Goal: Register for event/course

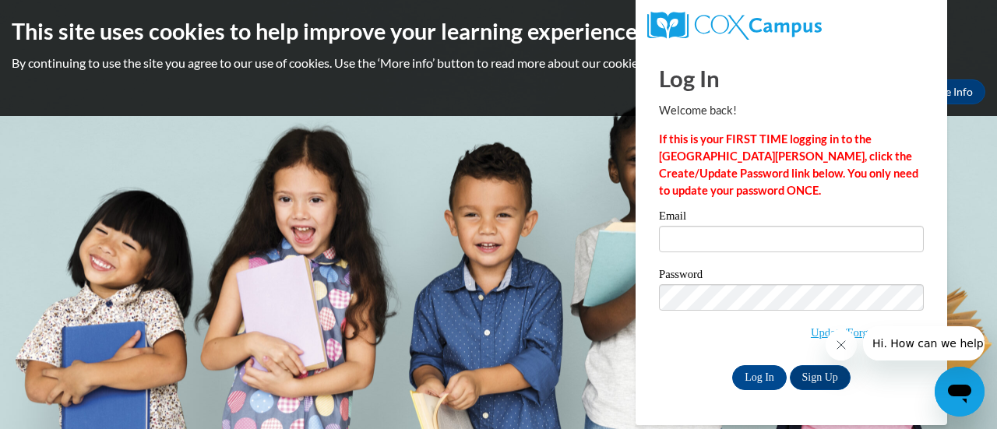
click at [961, 383] on icon "Open messaging window" at bounding box center [960, 392] width 28 height 28
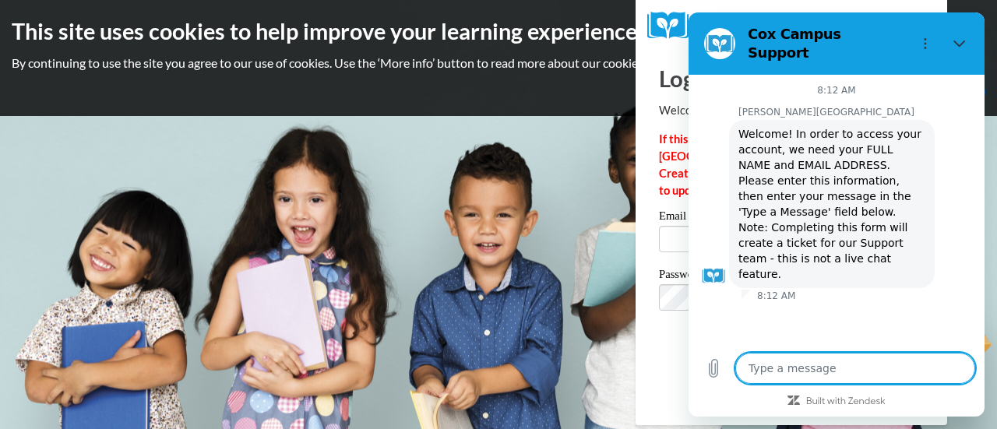
type textarea "x"
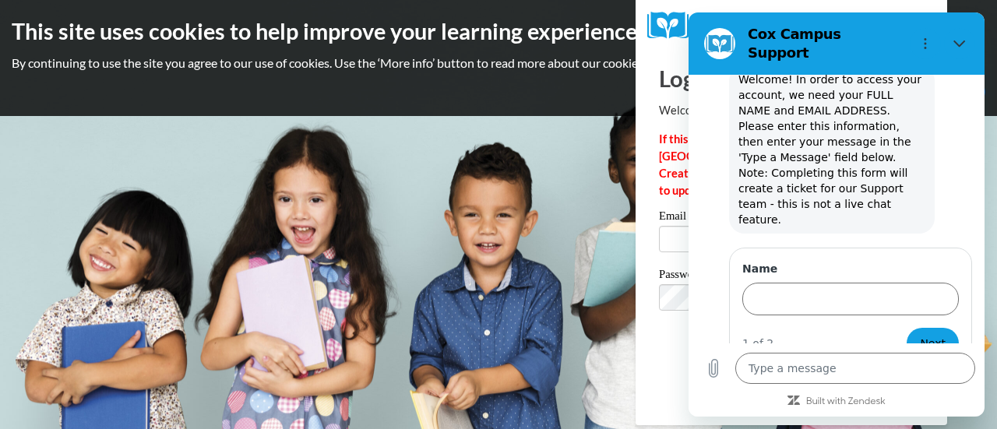
scroll to position [53, 0]
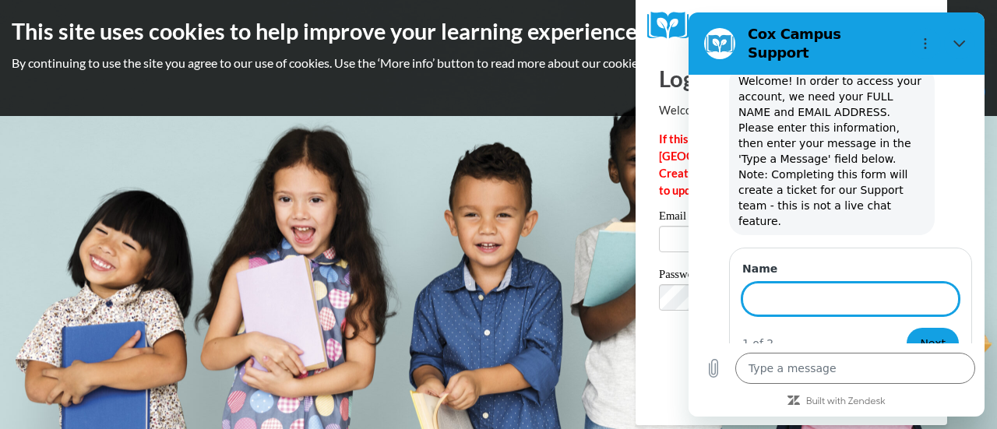
click at [821, 283] on input "Name" at bounding box center [850, 299] width 217 height 33
type input "LISA SEGURA"
click at [928, 334] on span "Next" at bounding box center [933, 343] width 26 height 19
type textarea "x"
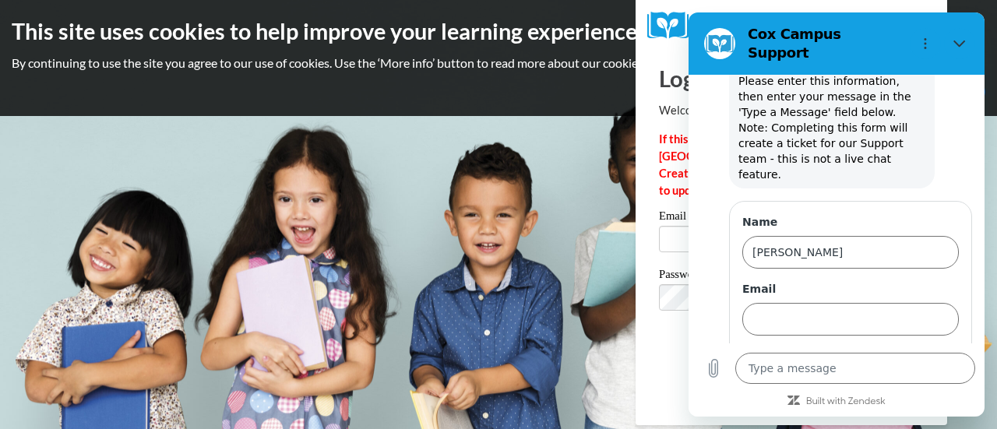
scroll to position [120, 0]
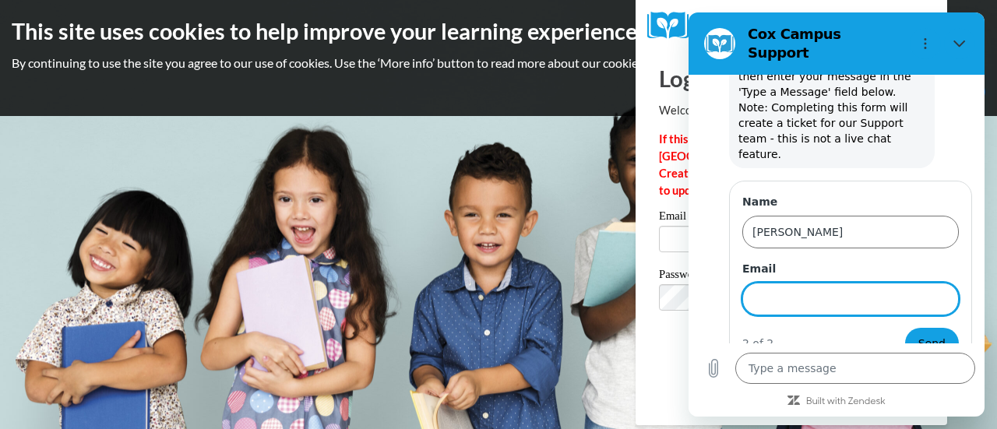
click at [853, 283] on input "Email" at bounding box center [850, 299] width 217 height 33
type input "[PERSON_NAME][EMAIL_ADDRESS][DOMAIN_NAME]"
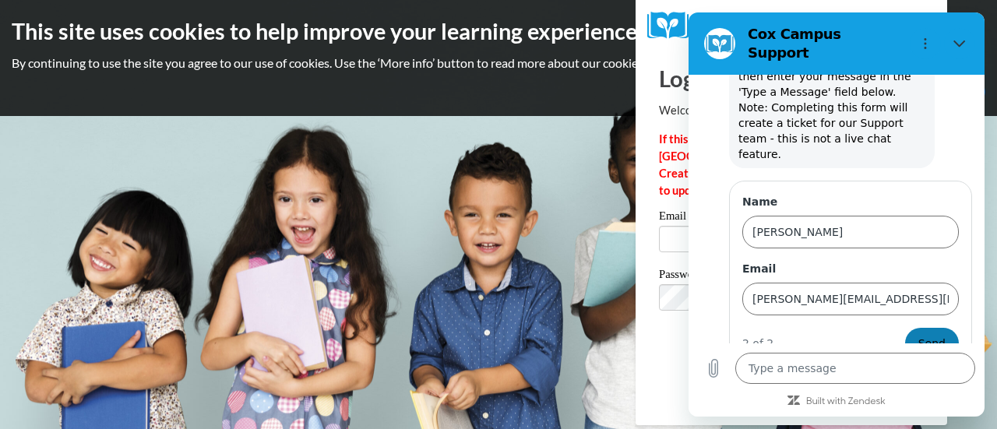
click at [918, 334] on span "Send" at bounding box center [931, 343] width 27 height 19
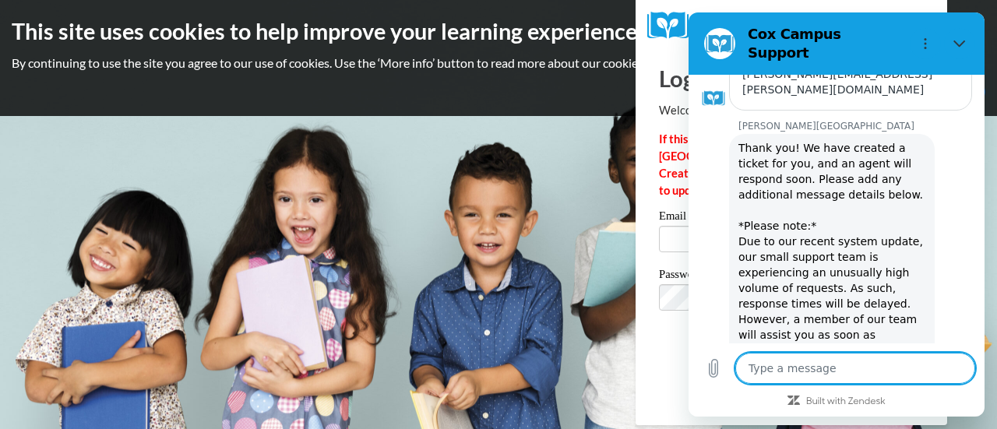
scroll to position [315, 0]
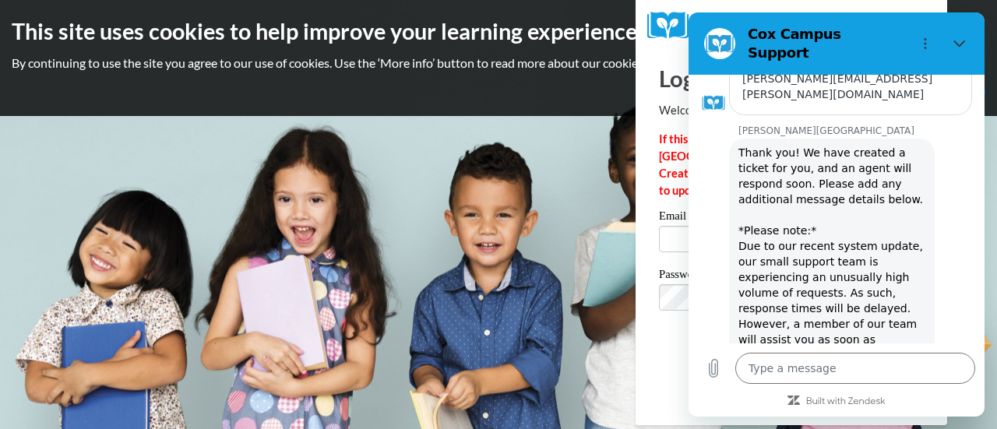
click at [479, 302] on body "This site uses cookies to help improve your learning experience. By continuing …" at bounding box center [498, 214] width 997 height 429
click at [549, 309] on body "This site uses cookies to help improve your learning experience. By continuing …" at bounding box center [498, 214] width 997 height 429
click at [656, 398] on div "Log In Welcome back! If this is your FIRST TIME logging in to the NEW Cox Campu…" at bounding box center [791, 236] width 335 height 379
click at [962, 37] on icon "Close" at bounding box center [959, 43] width 12 height 12
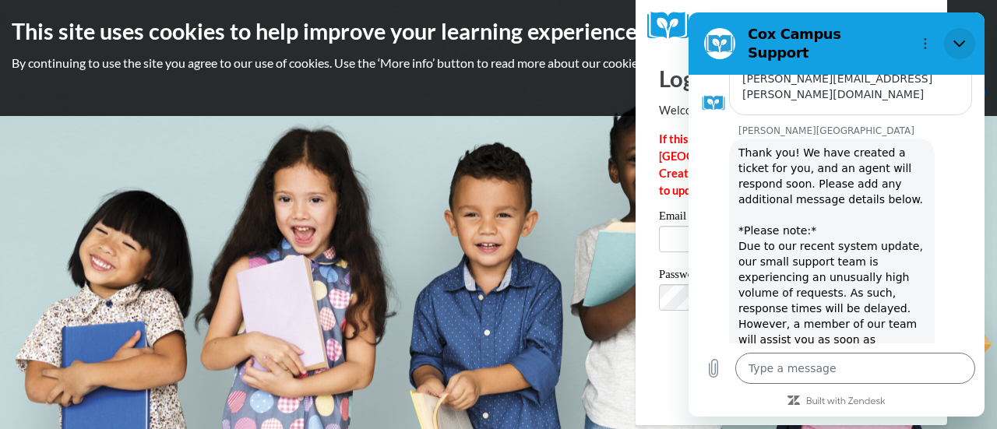
type textarea "x"
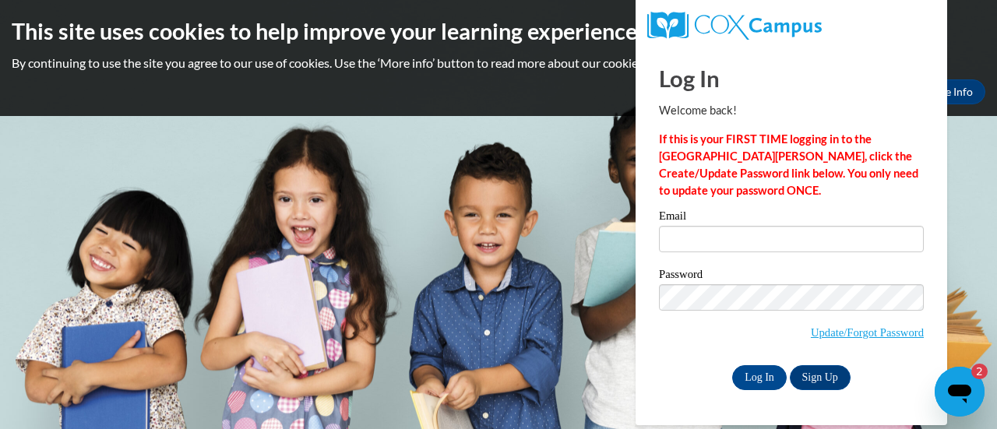
scroll to position [0, 0]
click at [709, 234] on input "Email" at bounding box center [791, 239] width 265 height 26
type input "lisa.segura@rusd.org"
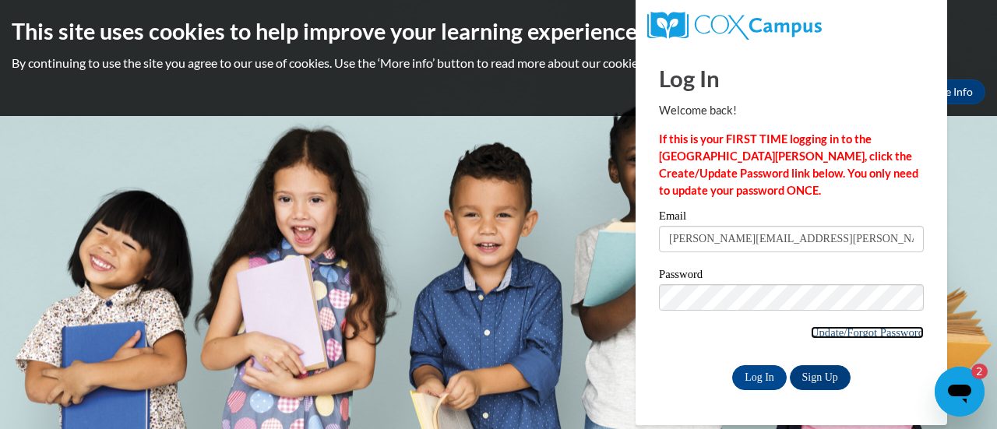
click at [865, 327] on link "Update/Forgot Password" at bounding box center [867, 332] width 113 height 12
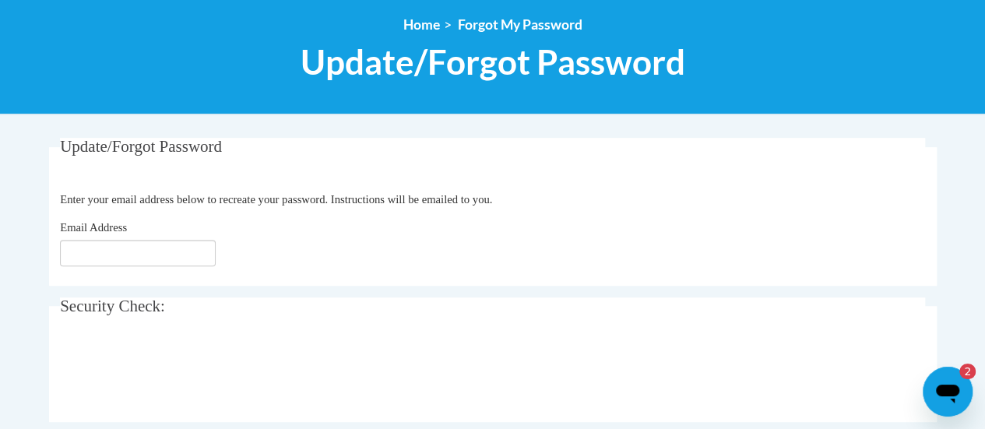
scroll to position [175, 0]
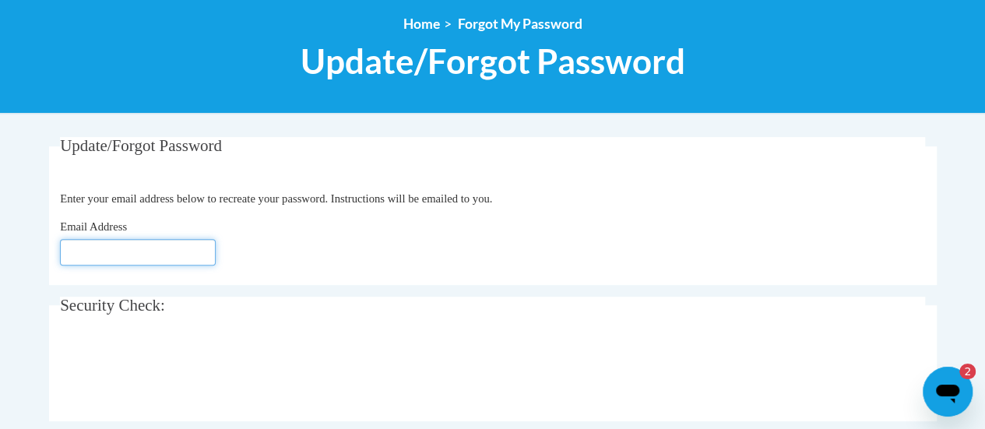
click at [105, 252] on input "Email Address" at bounding box center [138, 252] width 156 height 26
type input "[PERSON_NAME][EMAIL_ADDRESS][DOMAIN_NAME]"
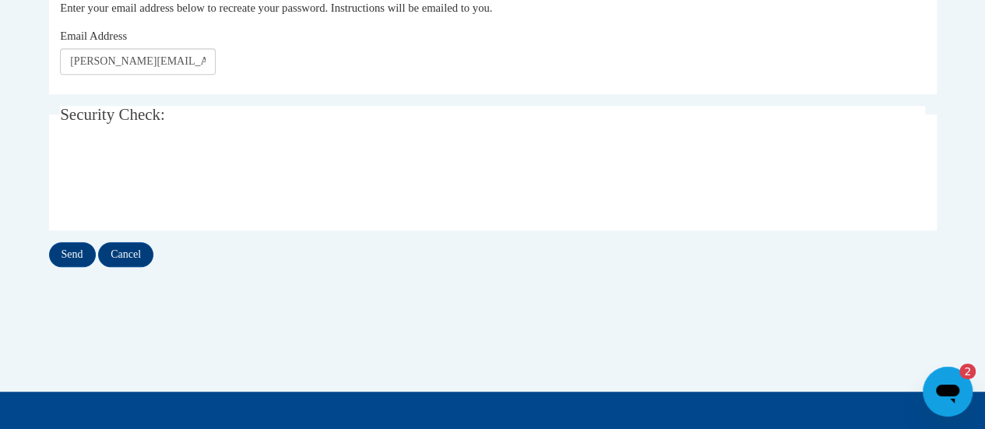
scroll to position [367, 0]
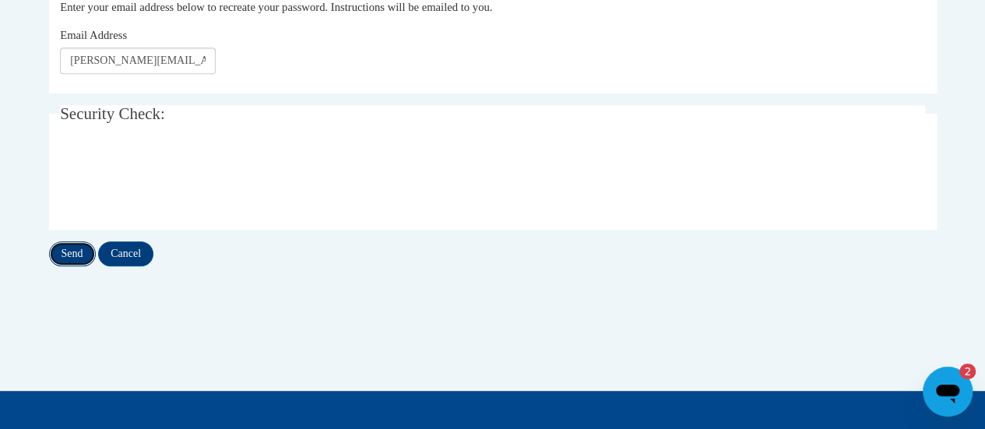
click at [80, 255] on input "Send" at bounding box center [72, 253] width 47 height 25
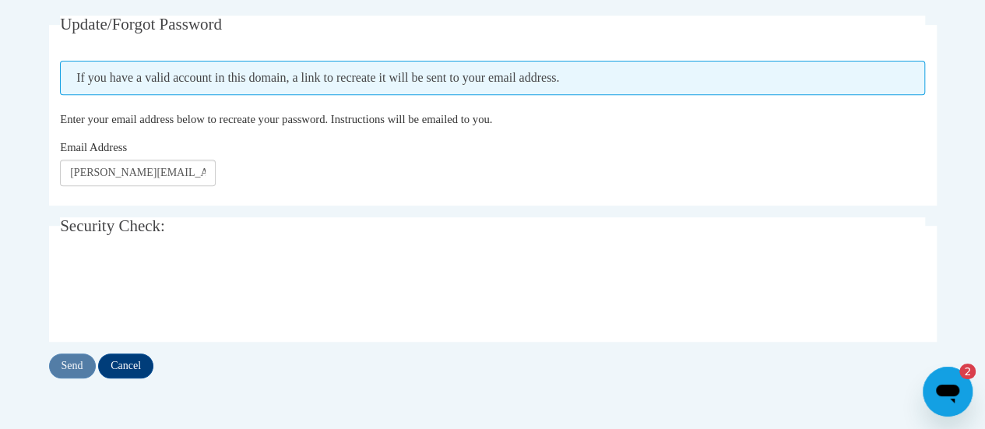
scroll to position [298, 0]
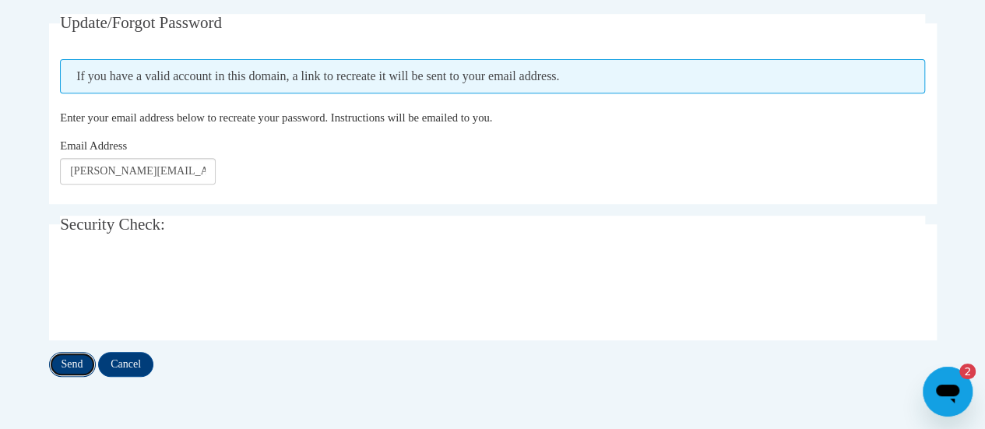
click at [70, 362] on input "Send" at bounding box center [72, 364] width 47 height 25
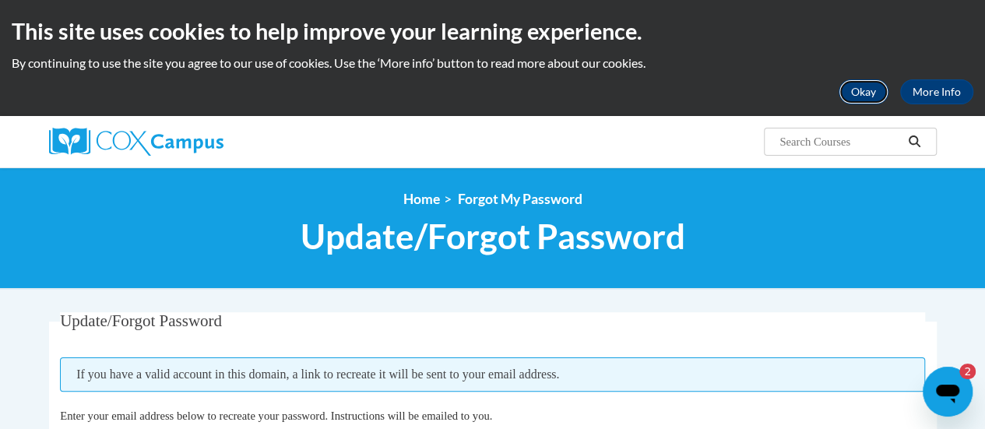
click at [869, 84] on button "Okay" at bounding box center [864, 91] width 50 height 25
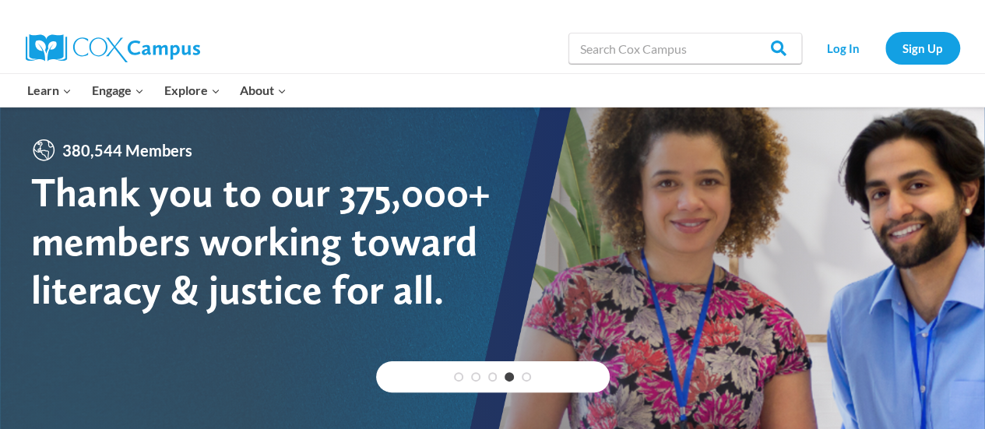
click at [78, 72] on div at bounding box center [113, 48] width 174 height 50
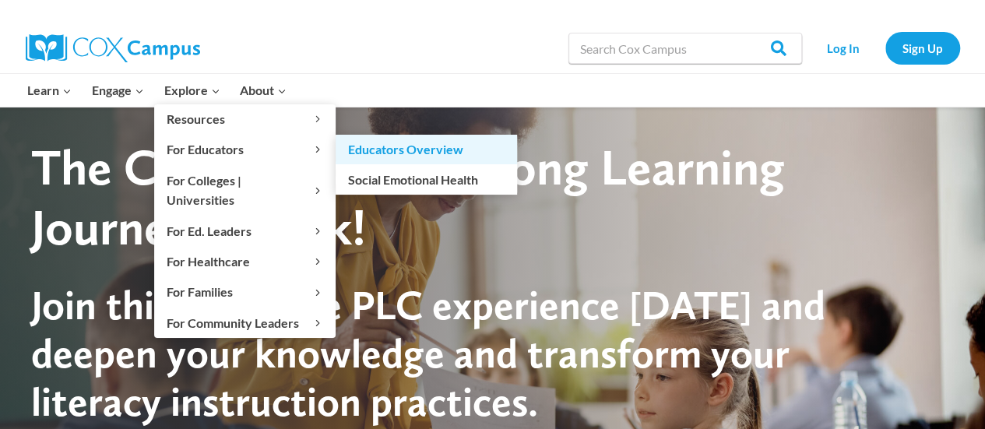
click at [376, 145] on link "Educators Overview" at bounding box center [426, 150] width 181 height 30
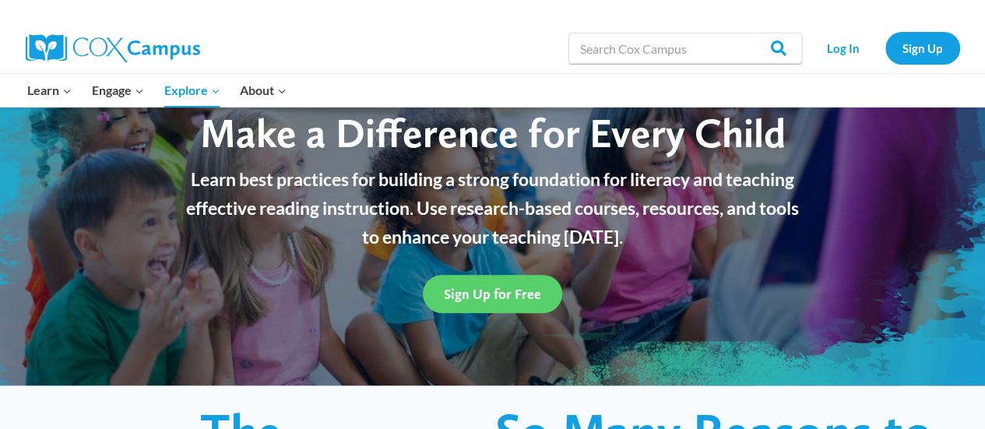
scroll to position [114, 0]
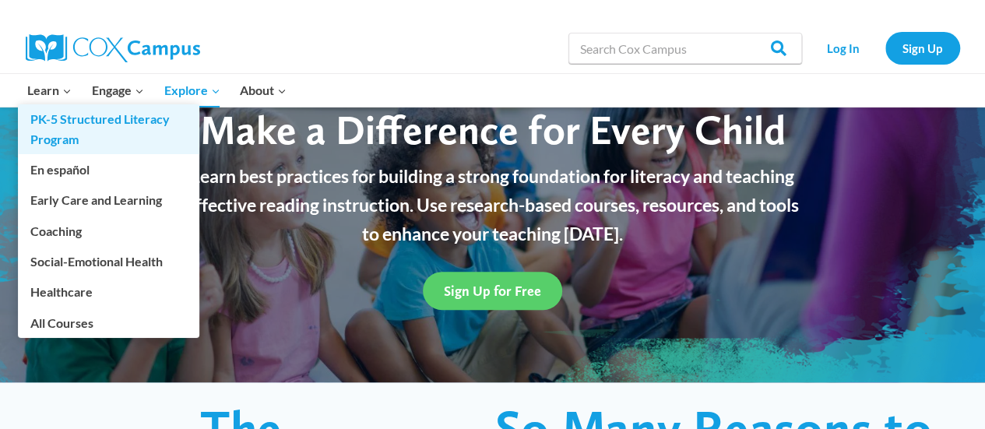
click at [65, 122] on link "PK-5 Structured Literacy Program" at bounding box center [108, 129] width 181 height 50
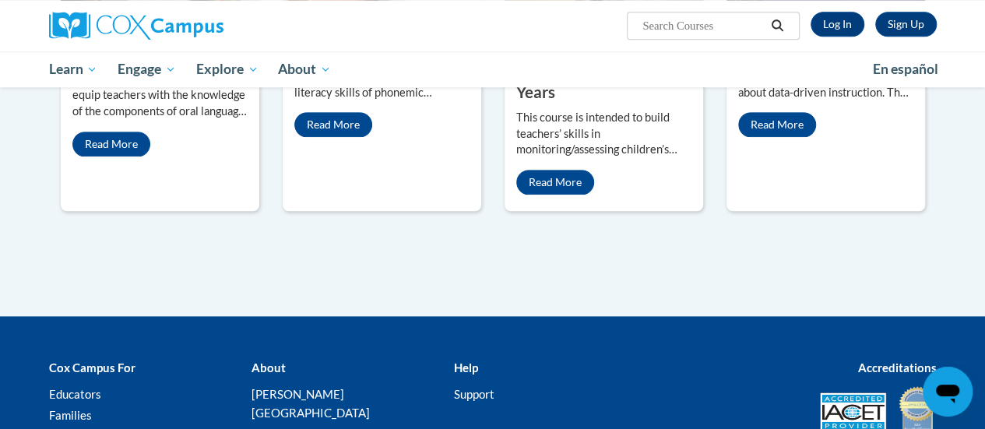
scroll to position [854, 0]
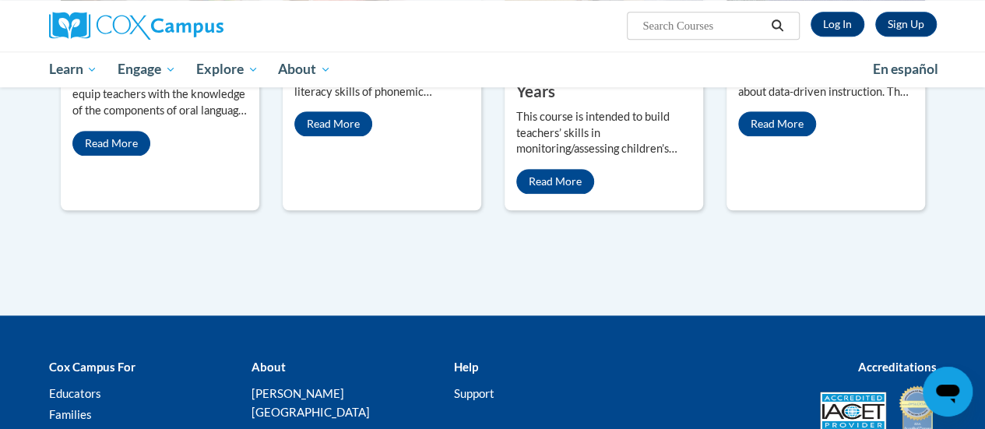
drag, startPoint x: 364, startPoint y: 147, endPoint x: 787, endPoint y: 266, distance: 439.4
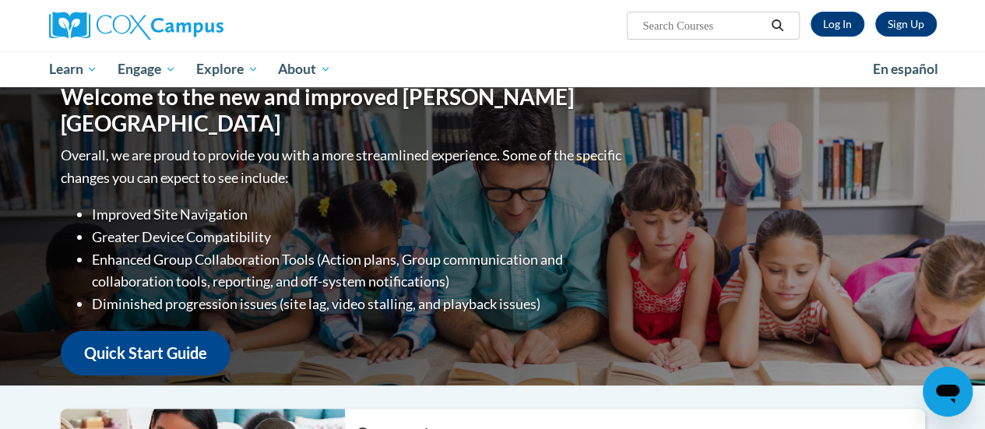
scroll to position [0, 0]
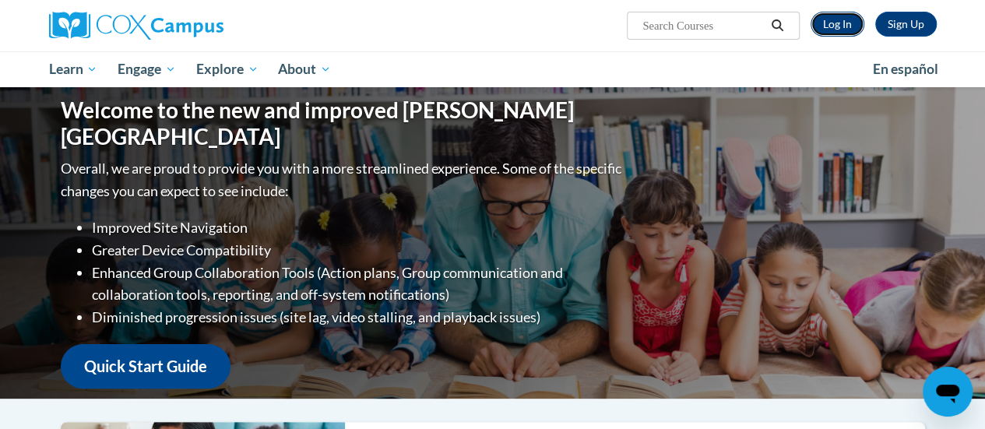
click at [865, 24] on link "Log In" at bounding box center [838, 24] width 54 height 25
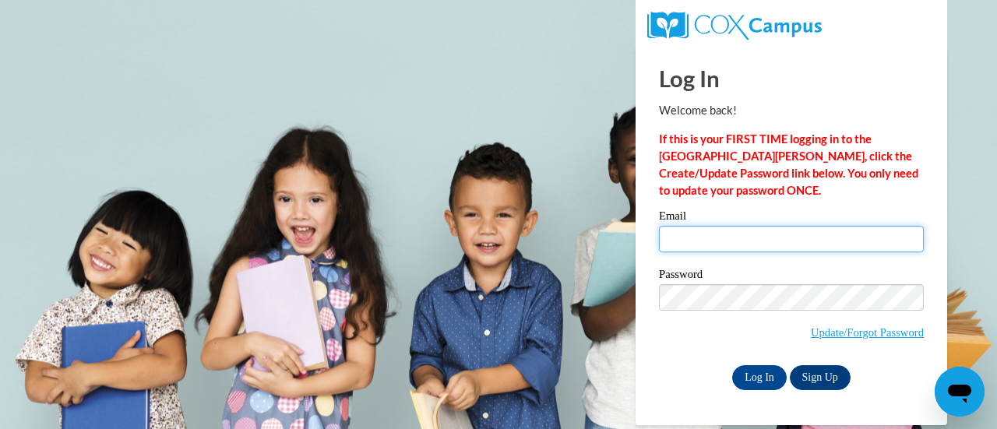
click at [682, 237] on input "Email" at bounding box center [791, 239] width 265 height 26
type input "[PERSON_NAME][EMAIL_ADDRESS][DOMAIN_NAME]"
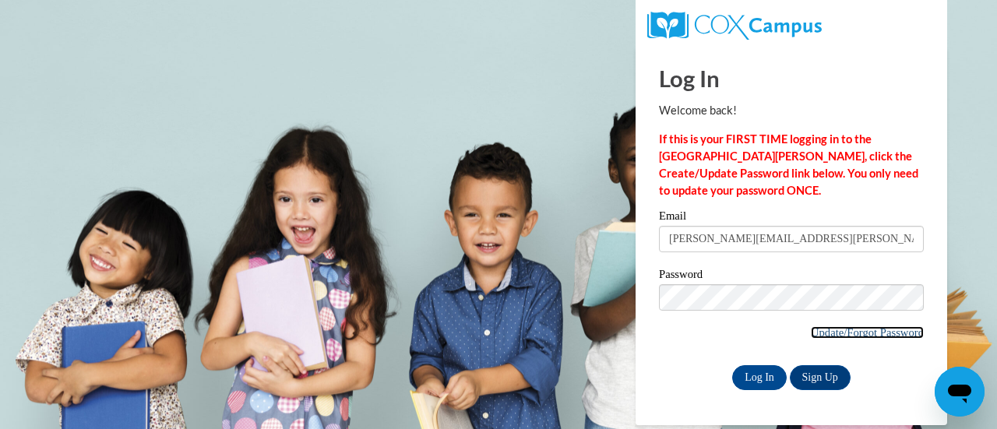
click at [847, 329] on link "Update/Forgot Password" at bounding box center [867, 332] width 113 height 12
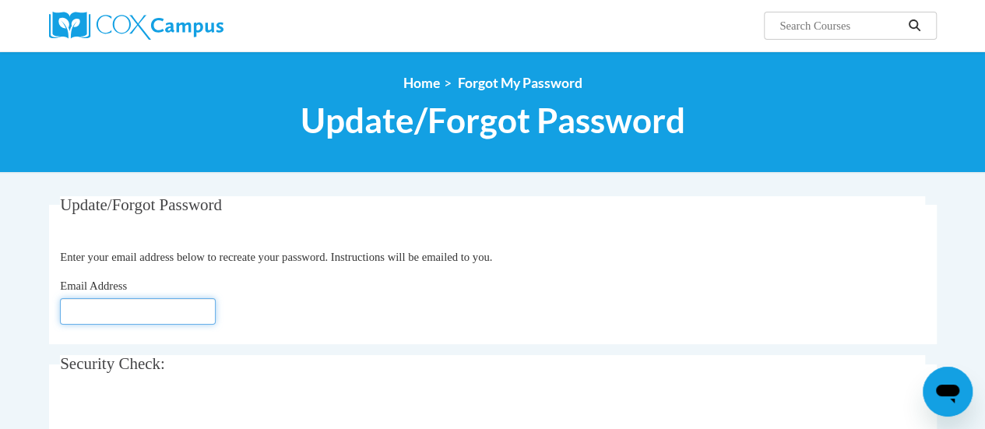
click at [165, 305] on input "Email Address" at bounding box center [138, 311] width 156 height 26
type input "[PERSON_NAME][EMAIL_ADDRESS][DOMAIN_NAME]"
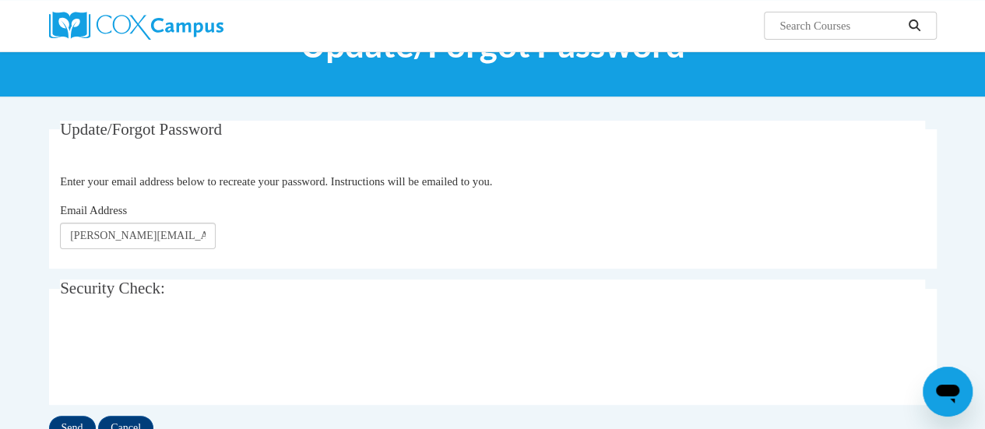
scroll to position [150, 0]
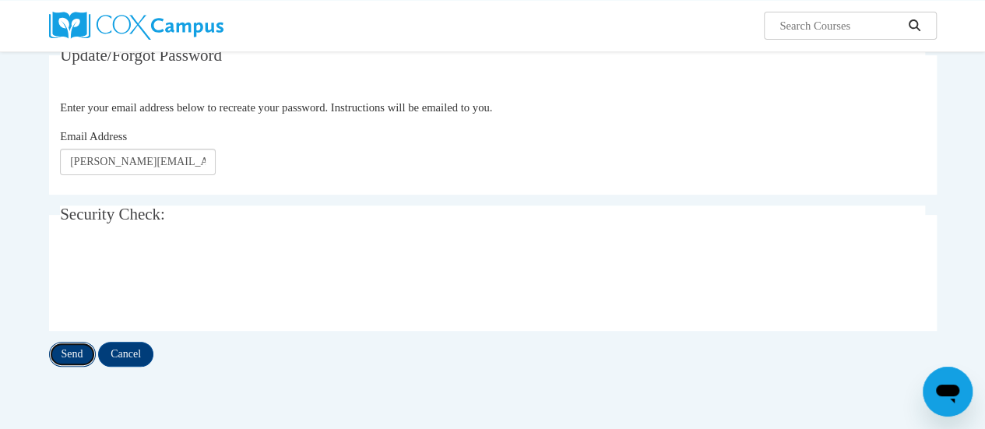
click at [70, 351] on input "Send" at bounding box center [72, 354] width 47 height 25
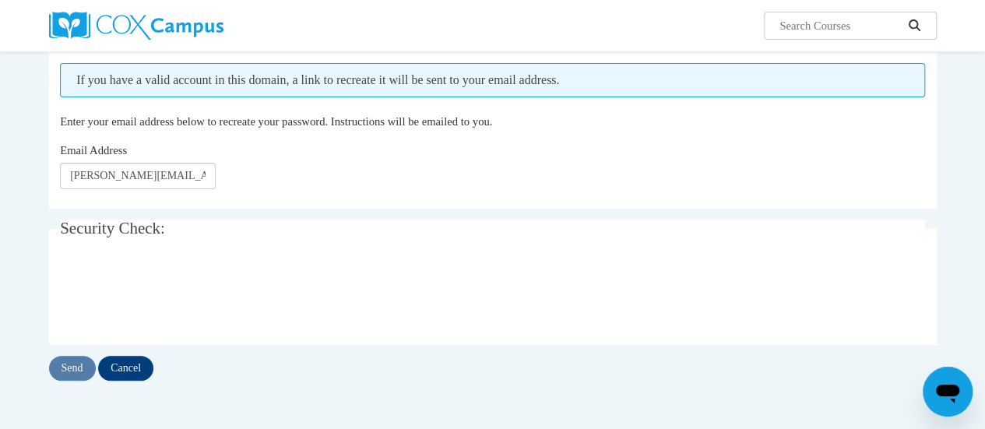
scroll to position [190, 0]
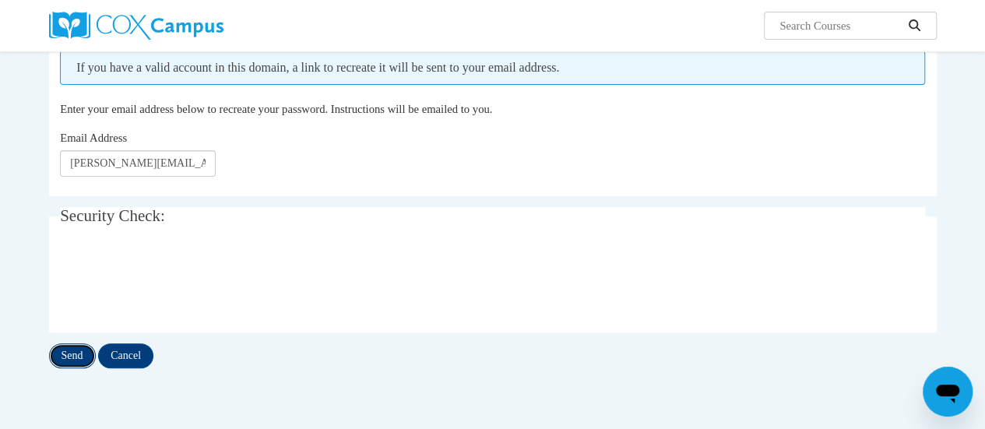
click at [70, 355] on input "Send" at bounding box center [72, 356] width 47 height 25
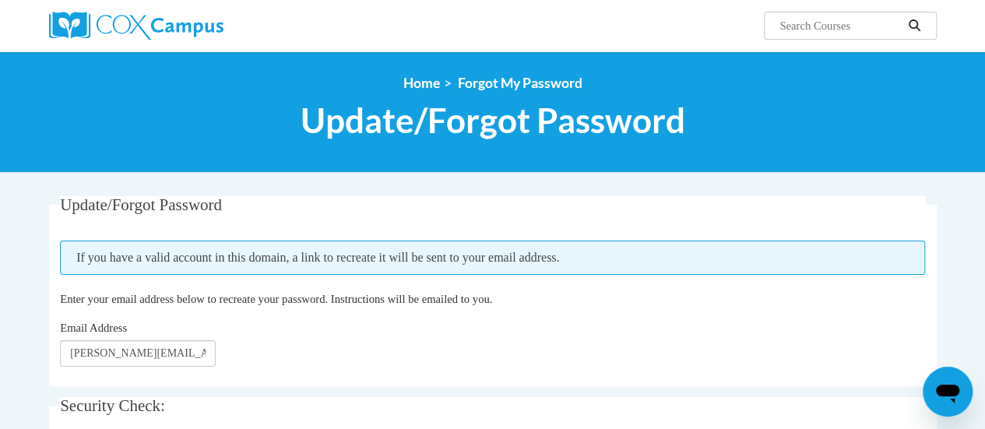
click at [625, 253] on span "If you have a valid account in this domain, a link to recreate it will be sent …" at bounding box center [492, 258] width 865 height 34
drag, startPoint x: 534, startPoint y: 247, endPoint x: 436, endPoint y: 261, distance: 98.4
click at [436, 261] on span "If you have a valid account in this domain, a link to recreate it will be sent …" at bounding box center [492, 258] width 865 height 34
click at [603, 263] on span "If you have a valid account in this domain, a link to recreate it will be sent …" at bounding box center [492, 258] width 865 height 34
click at [569, 196] on legend "Update/Forgot Password" at bounding box center [492, 205] width 865 height 18
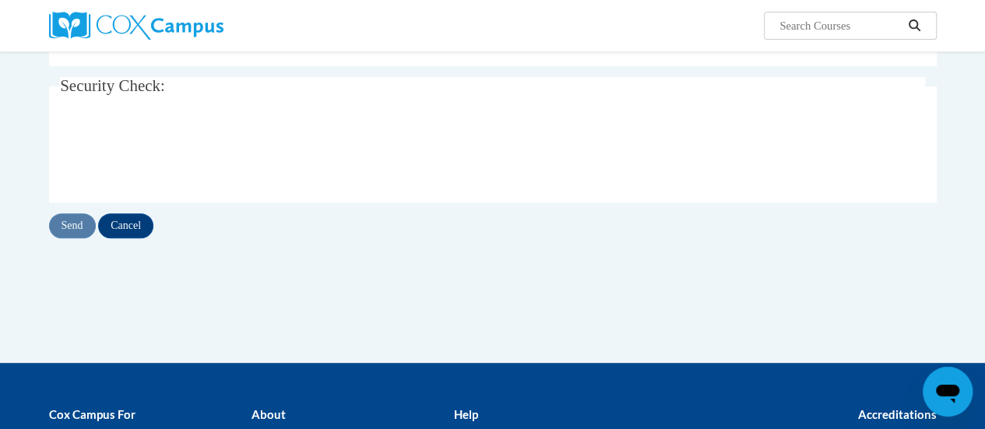
scroll to position [324, 0]
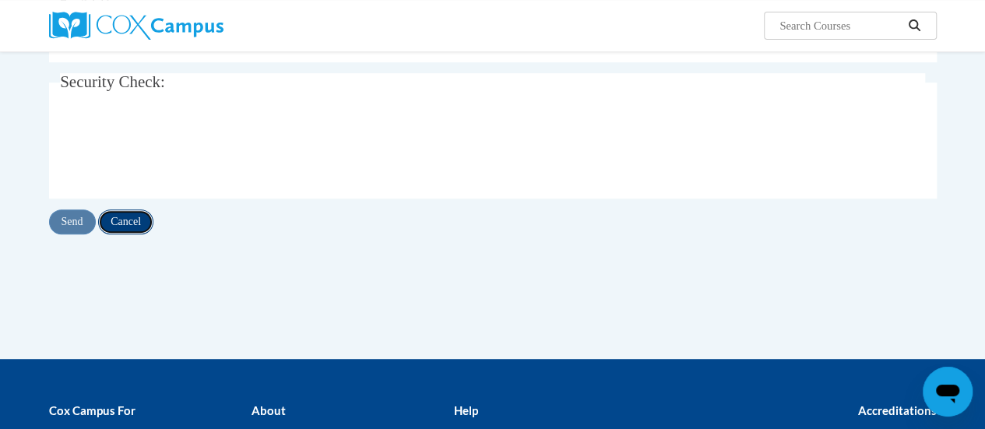
click at [130, 211] on input "Cancel" at bounding box center [125, 222] width 55 height 25
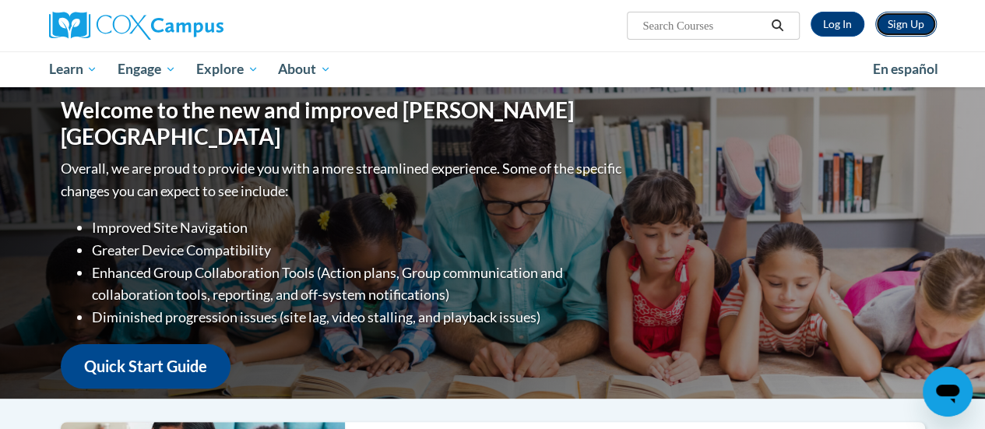
click at [913, 21] on link "Sign Up" at bounding box center [907, 24] width 62 height 25
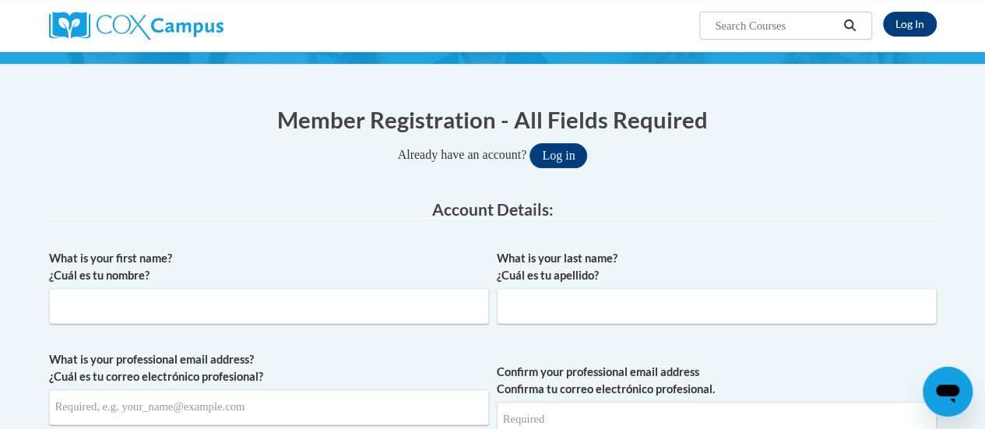
scroll to position [115, 0]
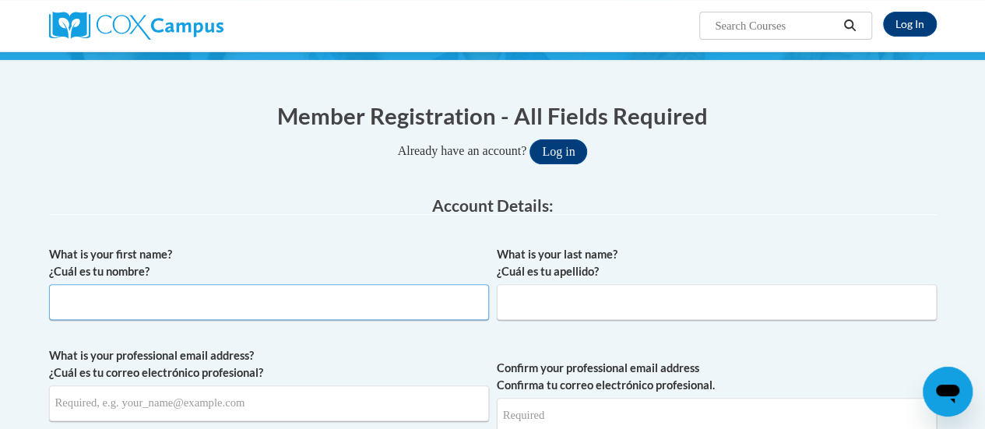
click at [292, 301] on input "What is your first name? ¿Cuál es tu nombre?" at bounding box center [269, 302] width 440 height 36
type input "LISA"
type input "SEGURA"
type input "lisa.segura@rusd.org"
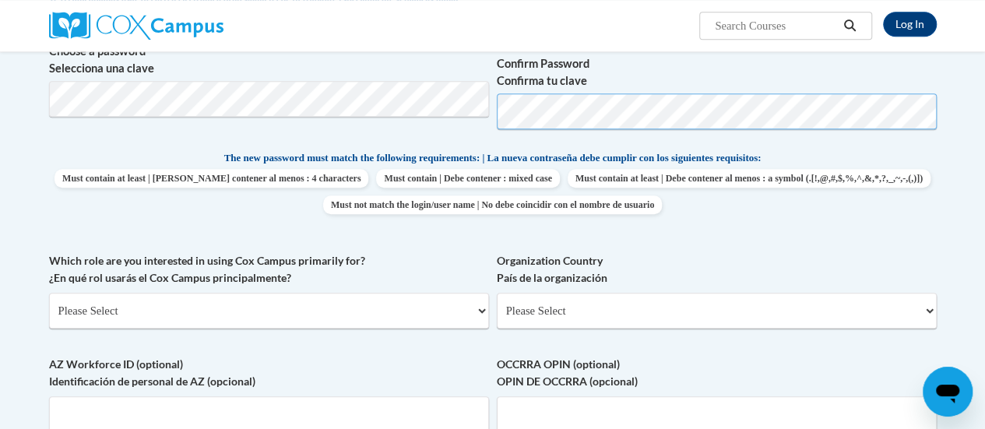
scroll to position [579, 0]
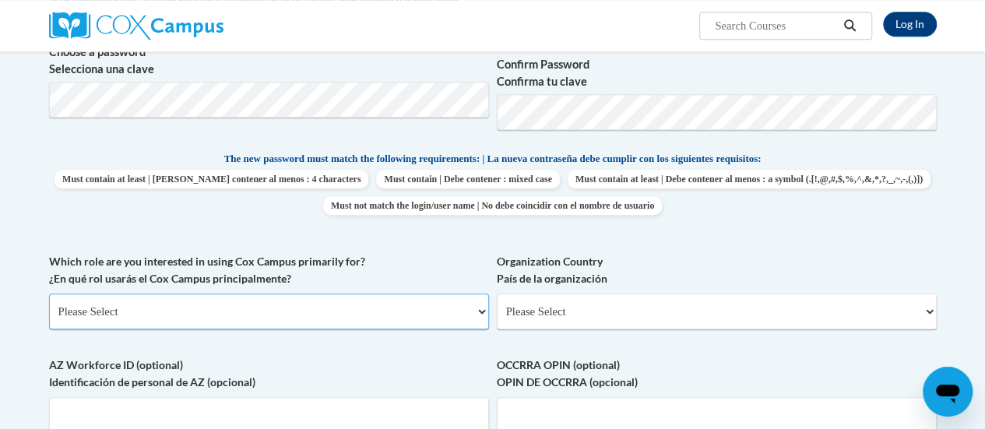
click at [460, 312] on select "Please Select College/University | Colegio/Universidad Community/Nonprofit Part…" at bounding box center [269, 312] width 440 height 36
select select "fbf2d438-af2f-41f8-98f1-81c410e29de3"
click at [49, 294] on select "Please Select College/University | Colegio/Universidad Community/Nonprofit Part…" at bounding box center [269, 312] width 440 height 36
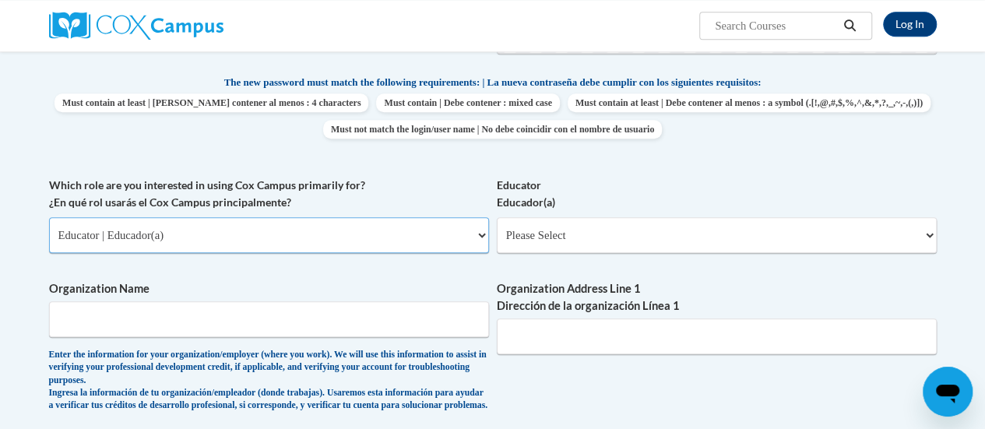
scroll to position [657, 0]
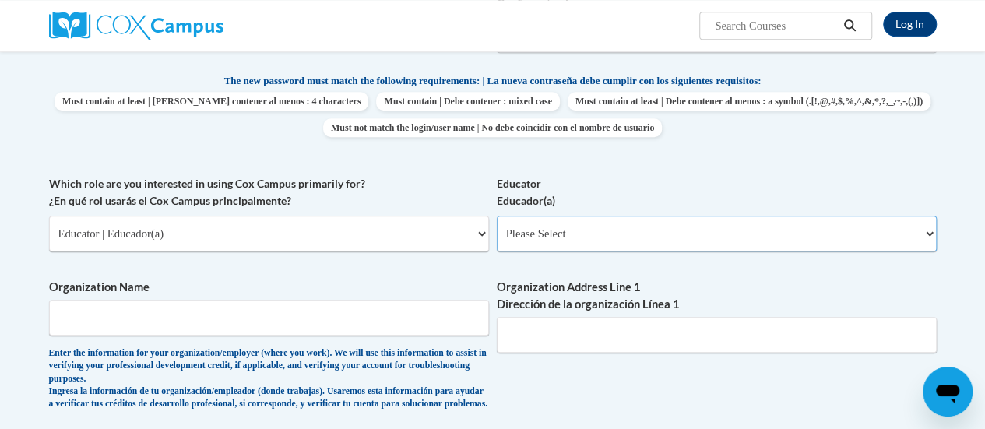
click at [643, 231] on select "Please Select Early Learning/Daycare Teacher/Family Home Care Provider | Maestr…" at bounding box center [717, 234] width 440 height 36
select select "8e40623d-54d0-45cd-9f92-5df65cd3f8cf"
click at [497, 216] on select "Please Select Early Learning/Daycare Teacher/Family Home Care Provider | Maestr…" at bounding box center [717, 234] width 440 height 36
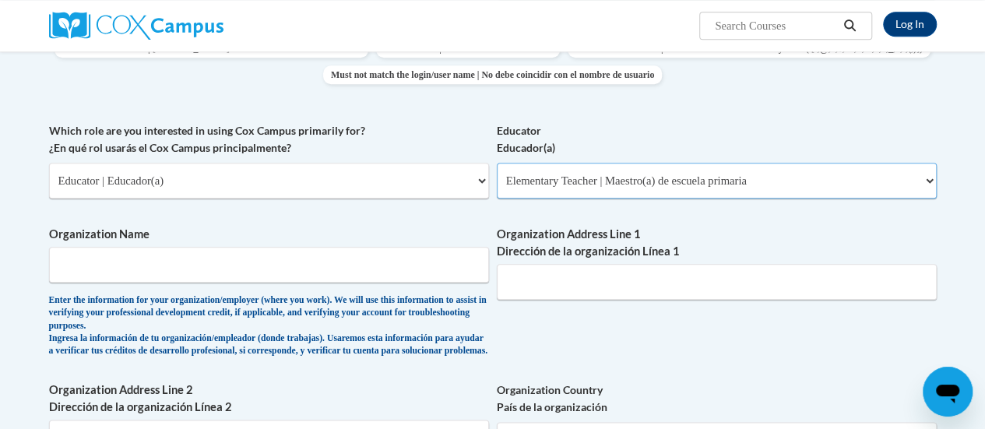
scroll to position [717, 0]
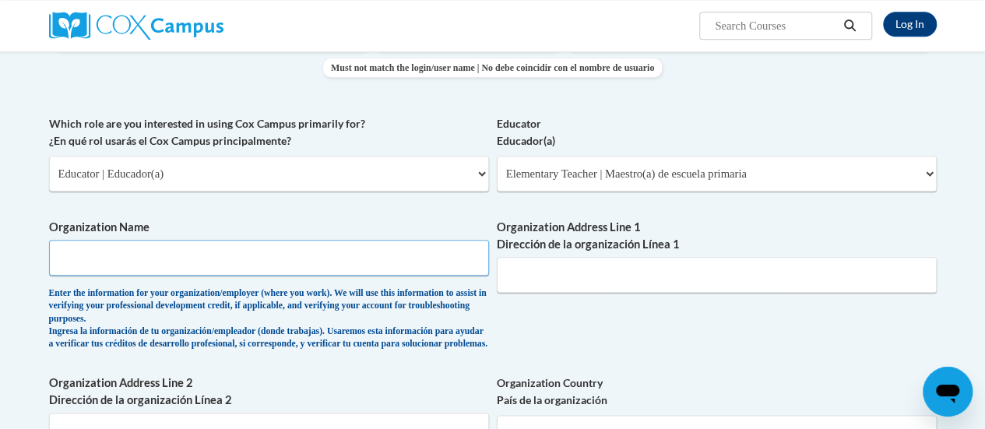
click at [285, 259] on input "Organization Name" at bounding box center [269, 258] width 440 height 36
type input "Racine Unified"
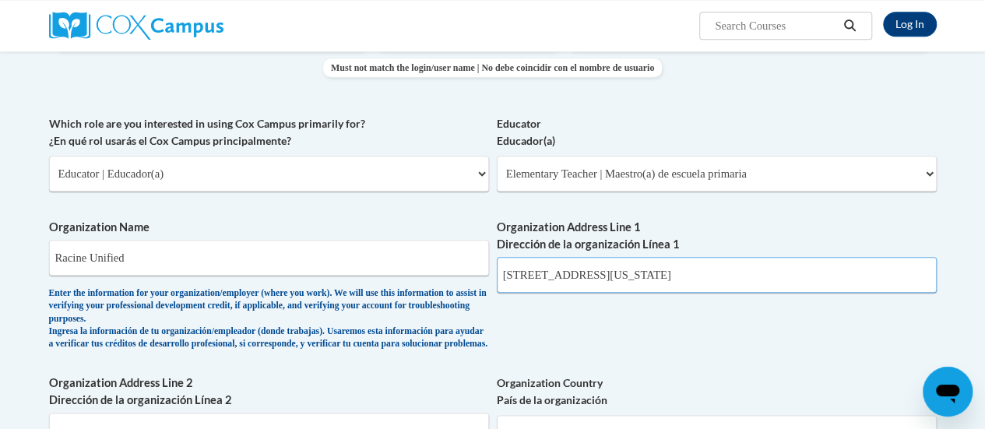
click at [609, 270] on input "914 Kentucky Street" at bounding box center [717, 275] width 440 height 36
type input "9"
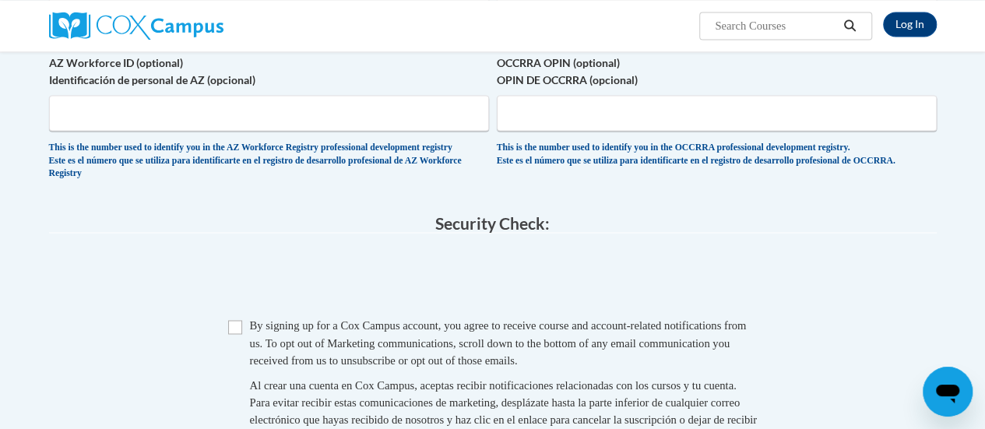
scroll to position [1143, 0]
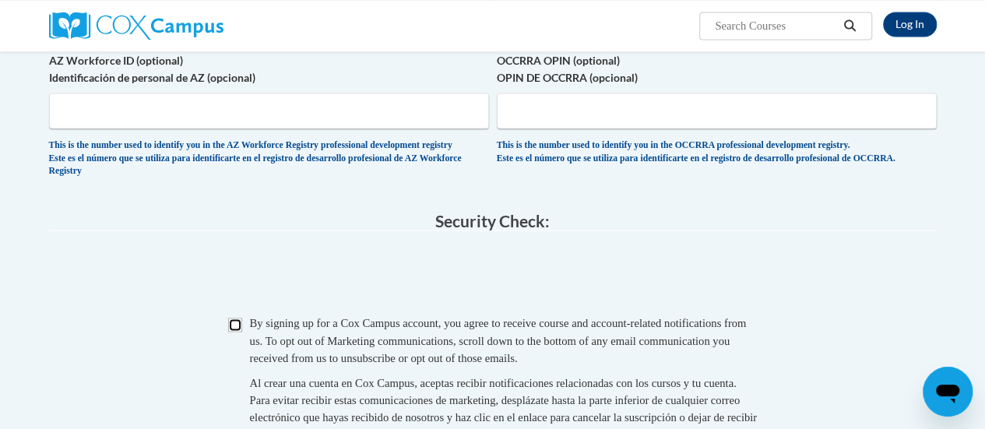
click at [234, 332] on input "Checkbox" at bounding box center [235, 325] width 14 height 14
checkbox input "true"
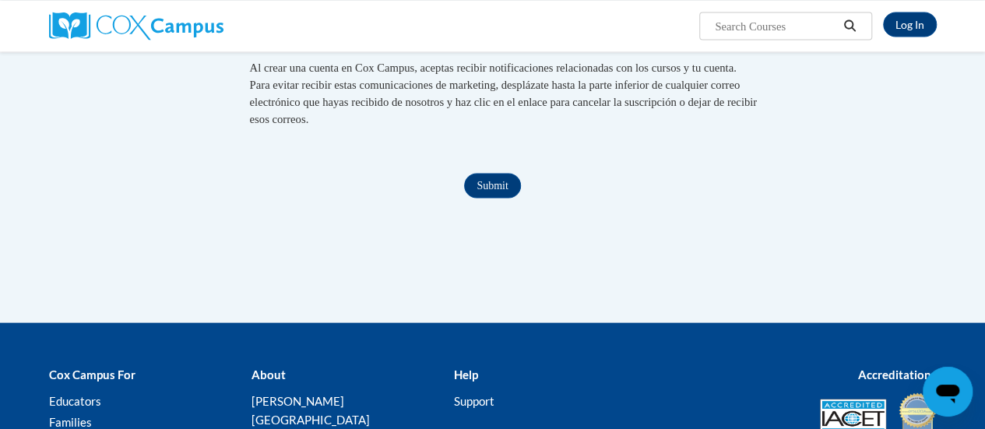
scroll to position [1460, 0]
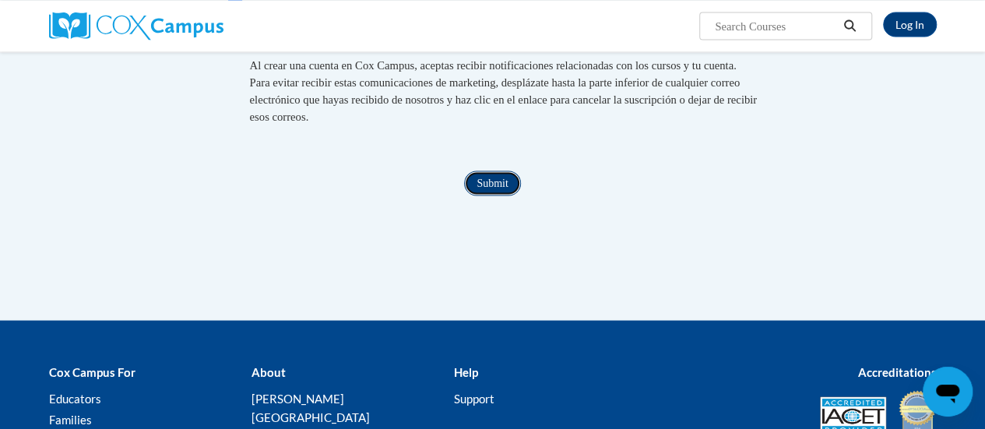
click at [498, 196] on input "Submit" at bounding box center [492, 183] width 56 height 25
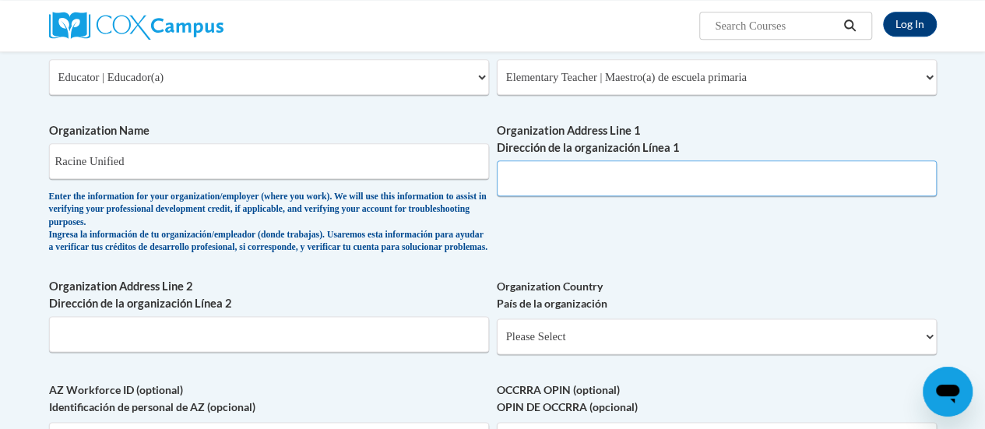
scroll to position [802, 0]
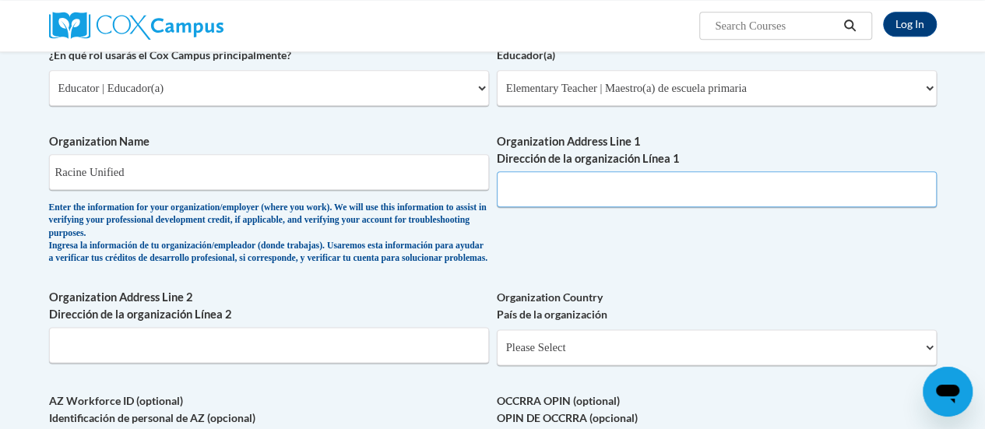
click at [599, 196] on input "Organization Address Line 1 Dirección de la organización Línea 1" at bounding box center [717, 189] width 440 height 36
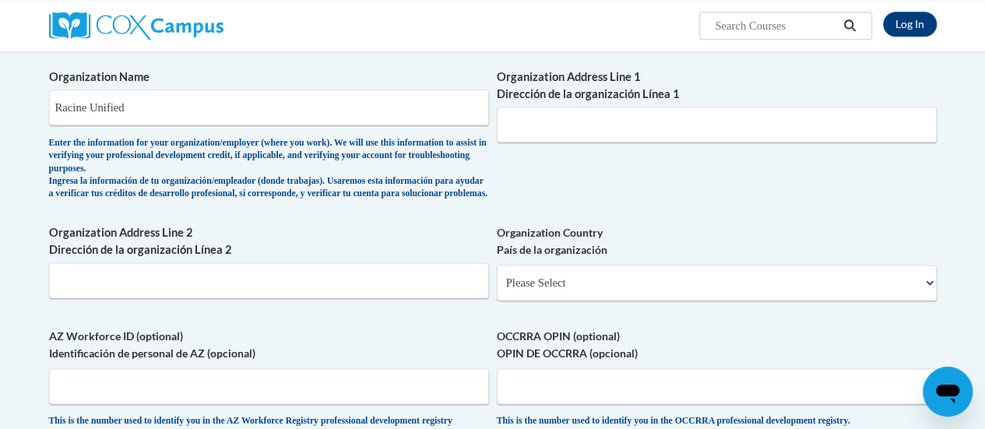
scroll to position [866, 0]
click at [561, 129] on input "Organization Address Line 1 Dirección de la organización Línea 1" at bounding box center [717, 125] width 440 height 36
paste input "[STREET_ADDRESS]"
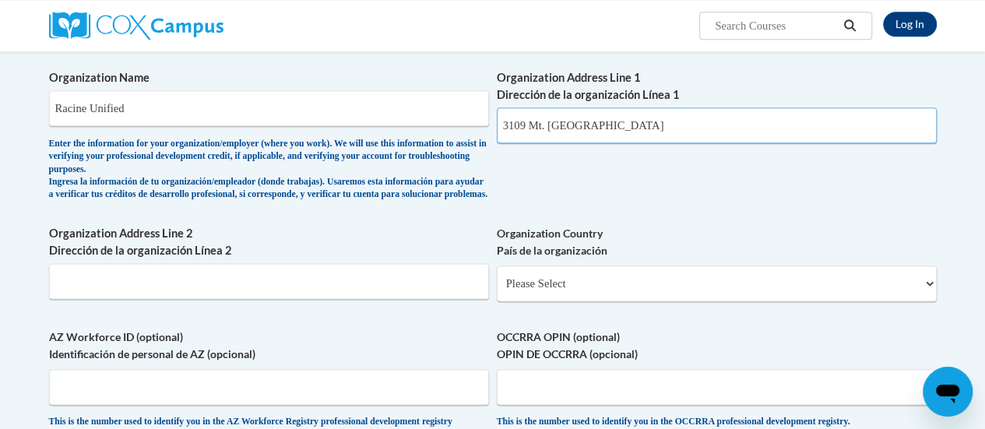
type input "[STREET_ADDRESS]"
click at [333, 299] on input "Organization Address Line 2 Dirección de la organización Línea 2" at bounding box center [269, 281] width 440 height 36
paste input "3109 Mt. Pleasant St. Racine, WI 53404"
type input "3109 Mt. Pleasant St. Racine, WI 53404"
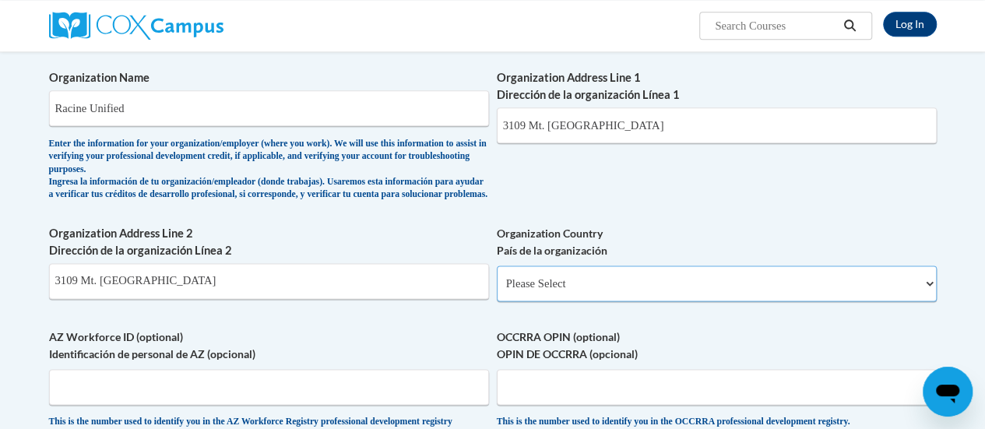
click at [785, 297] on select "Please Select United States | Estados Unidos Outside of the United States | Fue…" at bounding box center [717, 284] width 440 height 36
select select "ad49bcad-a171-4b2e-b99c-48b446064914"
click at [497, 277] on select "Please Select United States | Estados Unidos Outside of the United States | Fue…" at bounding box center [717, 284] width 440 height 36
select select
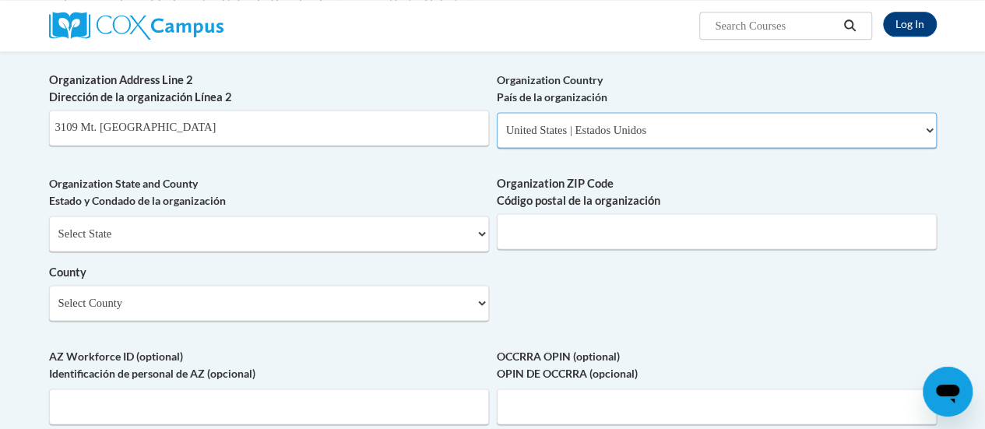
scroll to position [1024, 0]
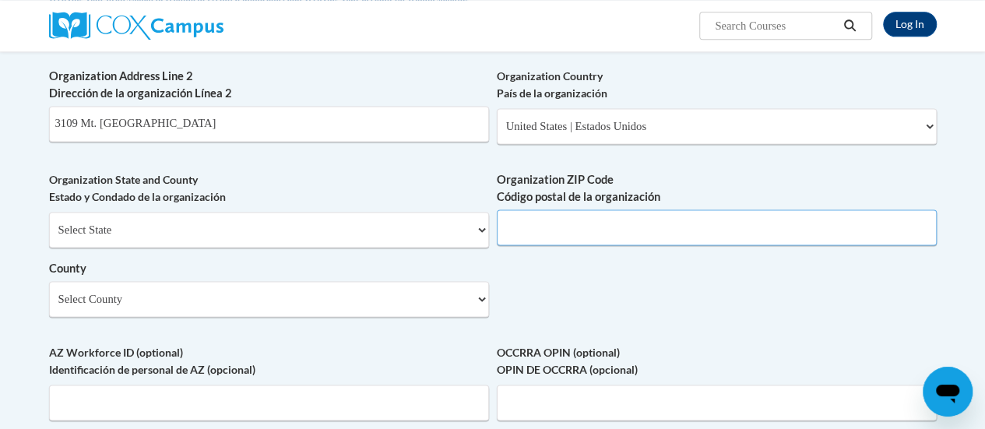
click at [551, 234] on input "Organization ZIP Code Código postal de la organización" at bounding box center [717, 228] width 440 height 36
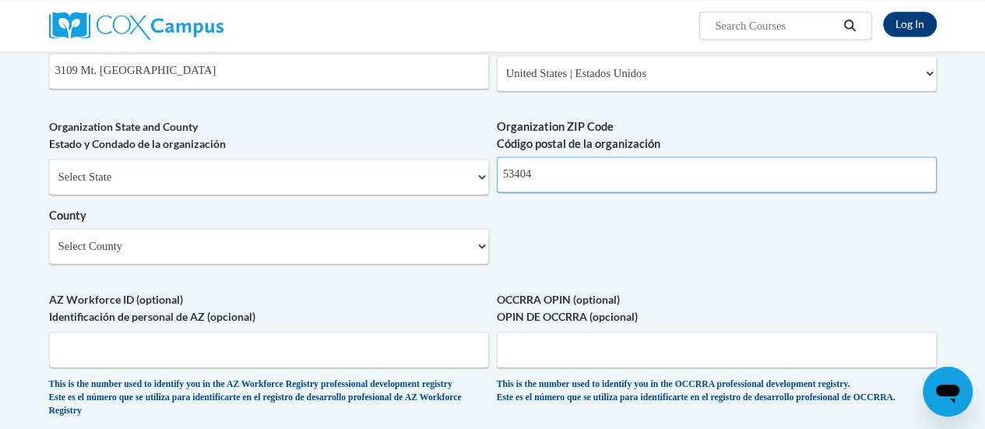
scroll to position [1077, 0]
type input "53404"
click at [122, 255] on select "Select County Adams Ashland Barron Bayfield Brown Buffalo Burnett Calumet Chipp…" at bounding box center [269, 245] width 440 height 36
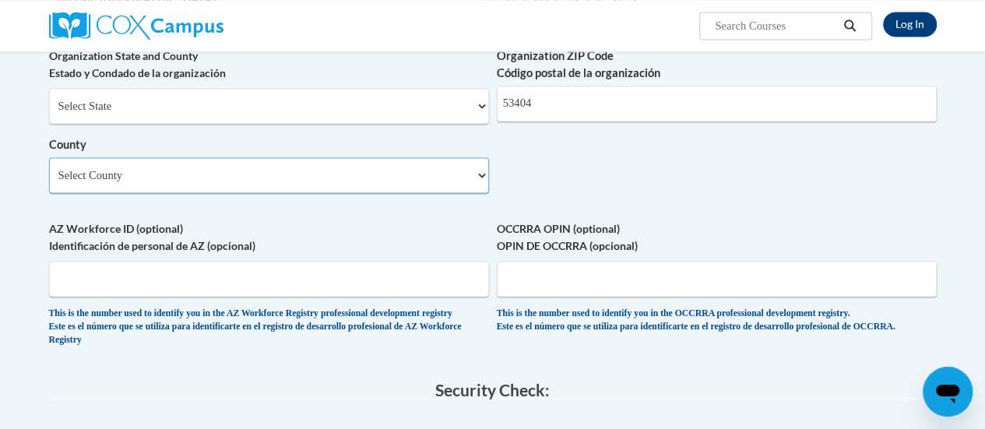
scroll to position [1148, 0]
click at [323, 188] on select "Select County Adams Ashland Barron Bayfield Brown Buffalo Burnett Calumet Chipp…" at bounding box center [269, 175] width 440 height 36
select select "Racine"
click at [49, 168] on select "Select County Adams Ashland Barron Bayfield Brown Buffalo Burnett Calumet Chipp…" at bounding box center [269, 175] width 440 height 36
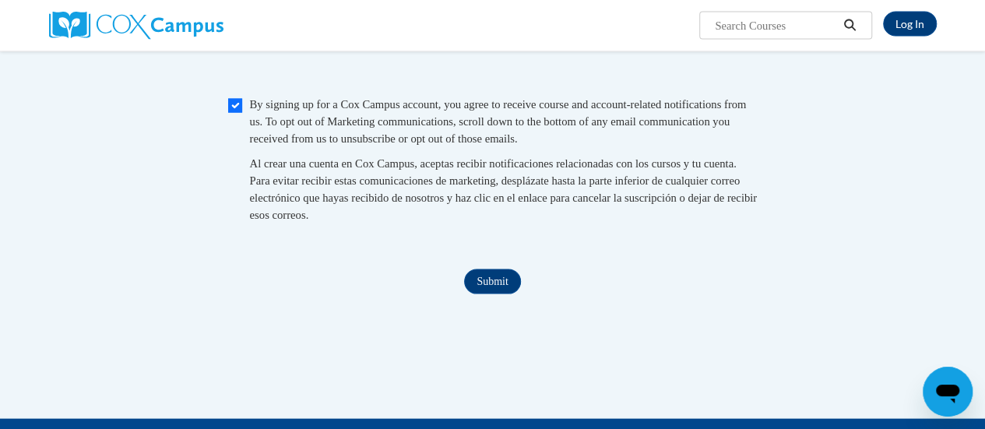
scroll to position [1536, 0]
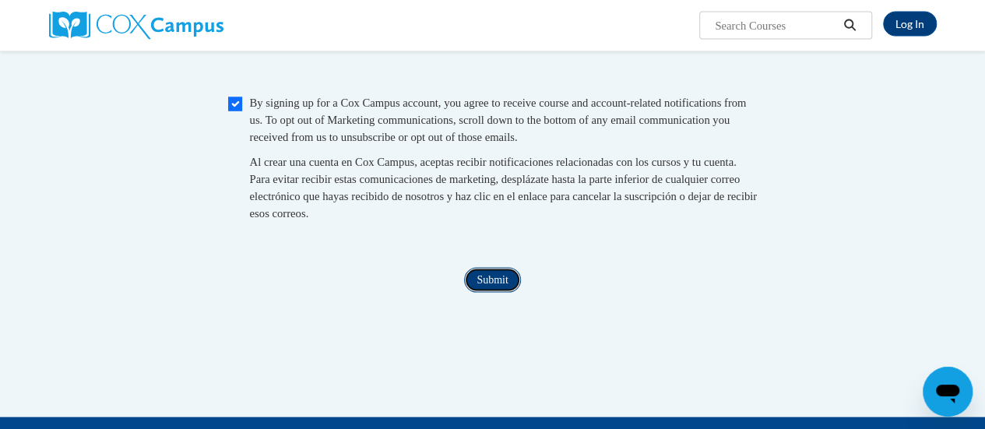
click at [497, 293] on input "Submit" at bounding box center [492, 280] width 56 height 25
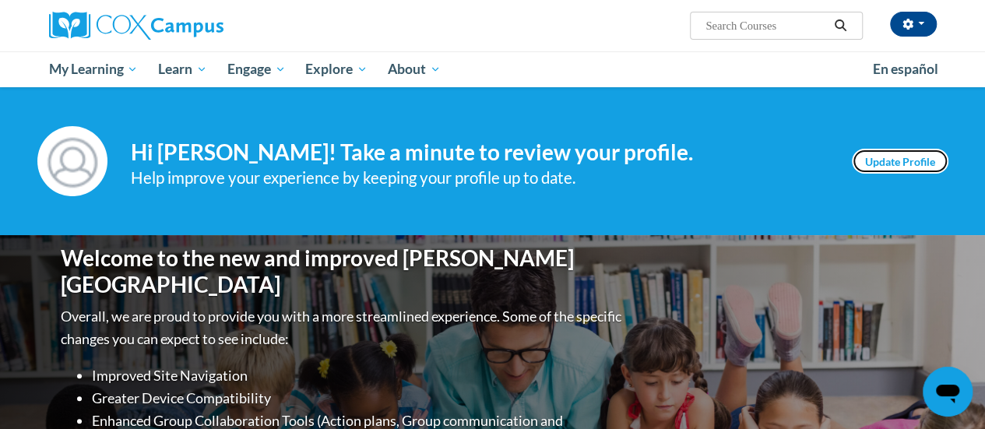
click at [905, 156] on link "Update Profile" at bounding box center [900, 161] width 97 height 25
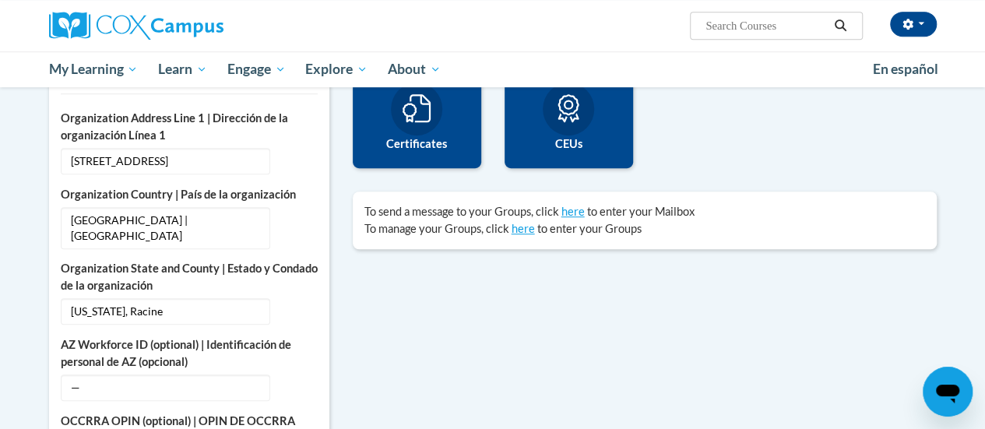
scroll to position [405, 0]
click at [528, 224] on link "here" at bounding box center [523, 227] width 23 height 13
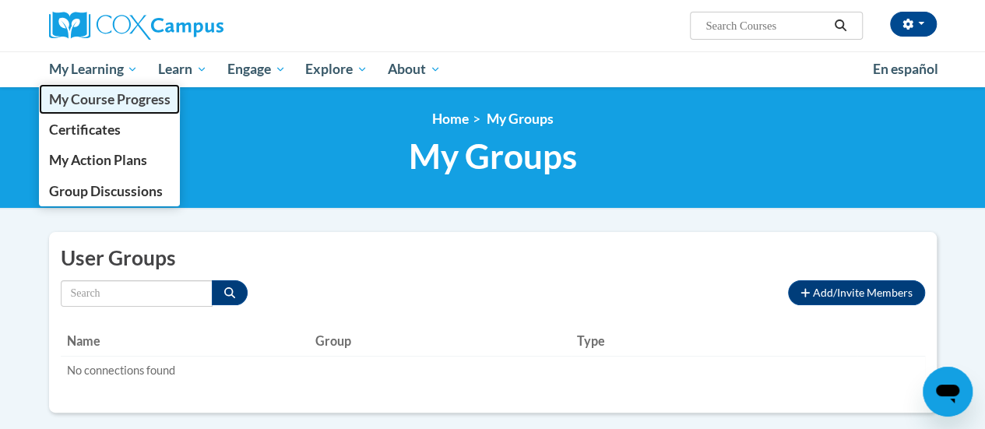
click at [79, 99] on span "My Course Progress" at bounding box center [109, 99] width 122 height 16
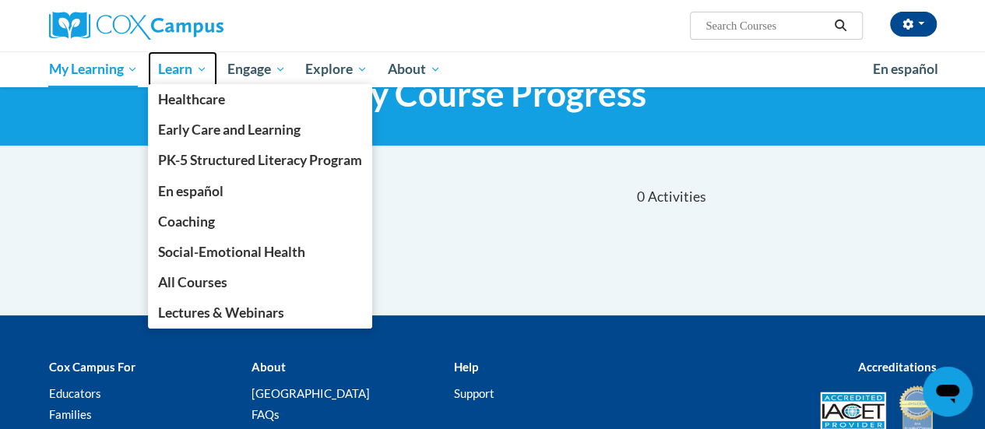
scroll to position [62, 0]
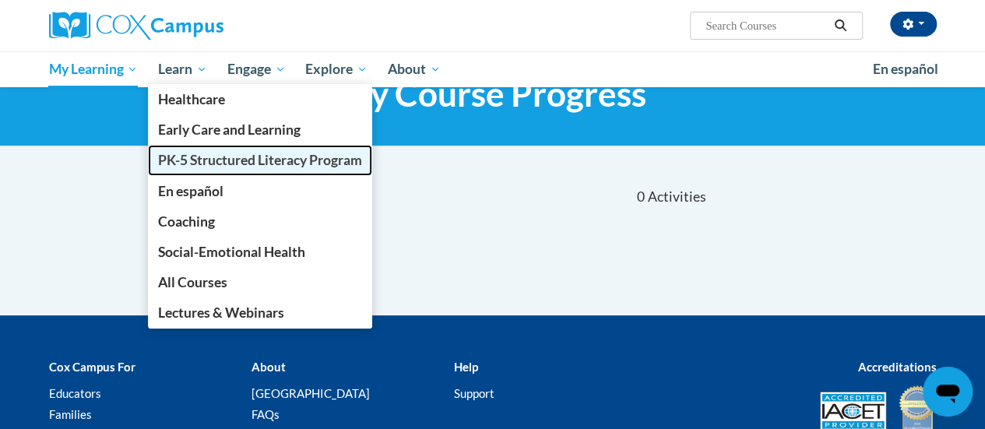
click at [202, 157] on span "PK-5 Structured Literacy Program" at bounding box center [260, 160] width 204 height 16
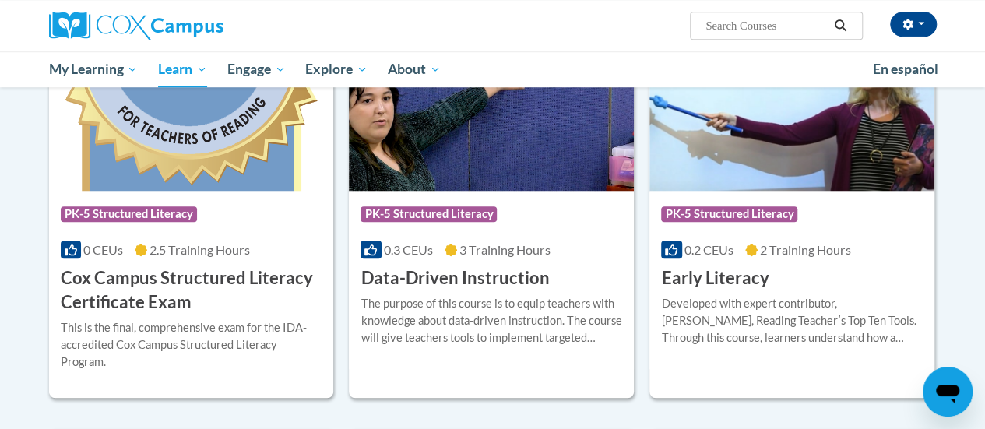
scroll to position [561, 0]
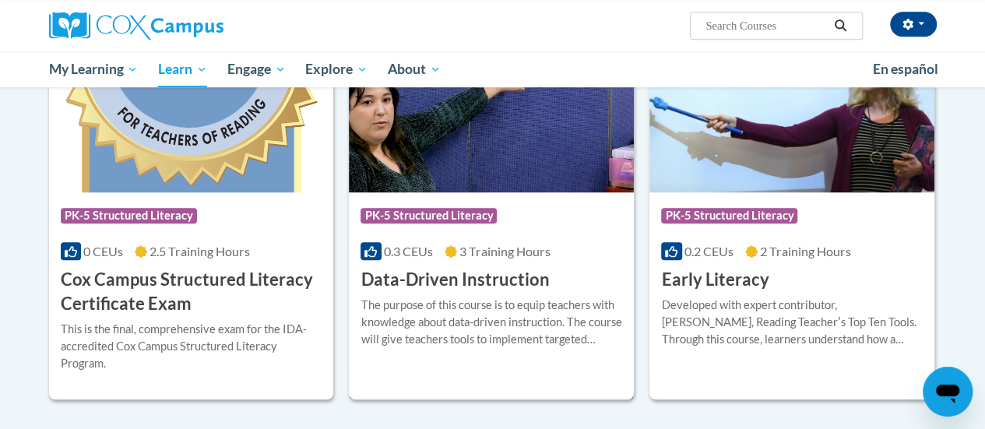
click at [509, 269] on h3 "Data-Driven Instruction" at bounding box center [455, 280] width 188 height 24
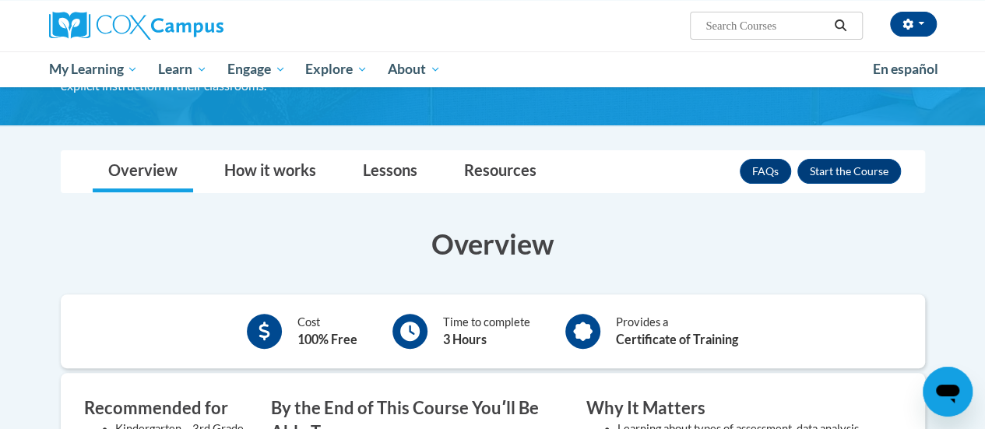
scroll to position [167, 0]
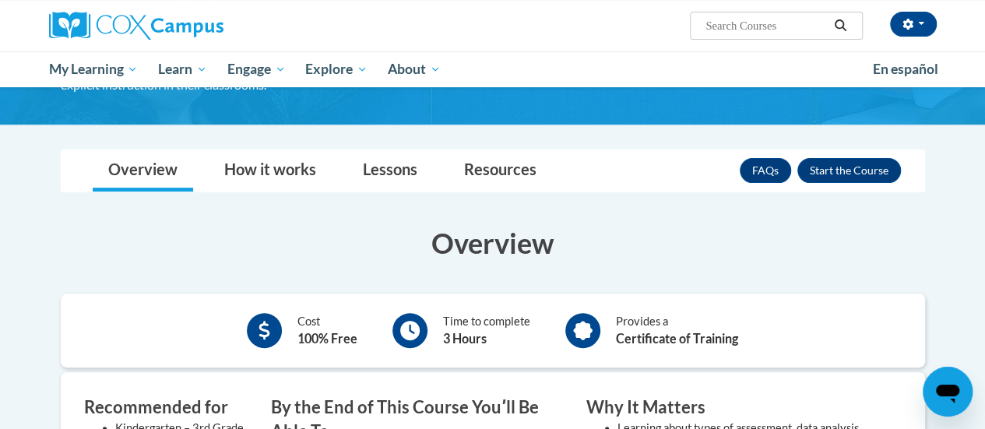
click at [691, 228] on h3 "Overview" at bounding box center [493, 243] width 865 height 39
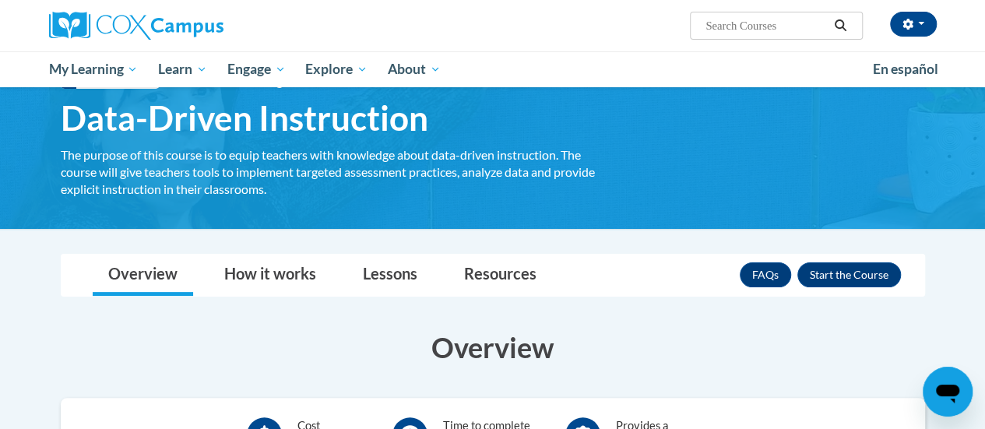
scroll to position [100, 0]
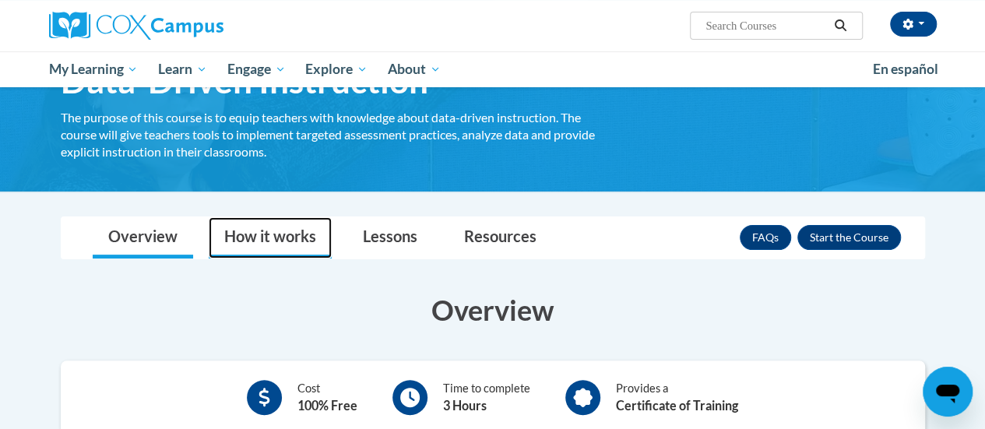
click at [270, 241] on link "How it works" at bounding box center [270, 237] width 123 height 41
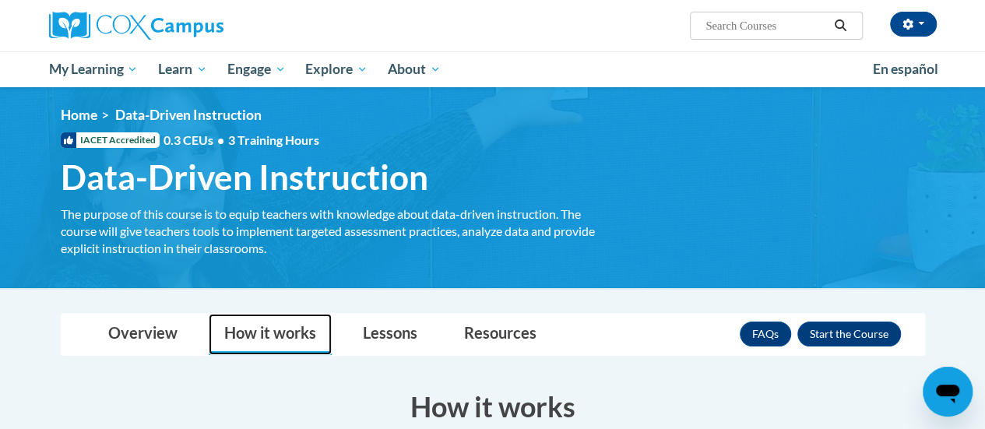
scroll to position [0, 0]
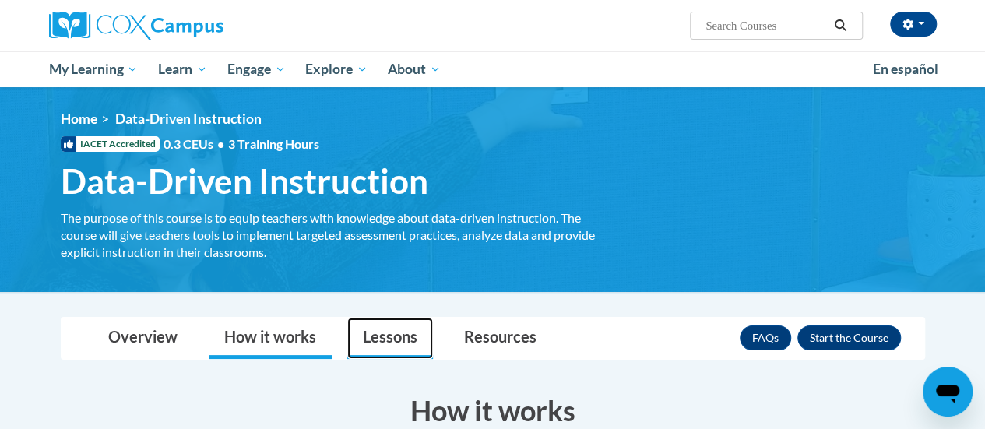
click at [383, 342] on link "Lessons" at bounding box center [390, 338] width 86 height 41
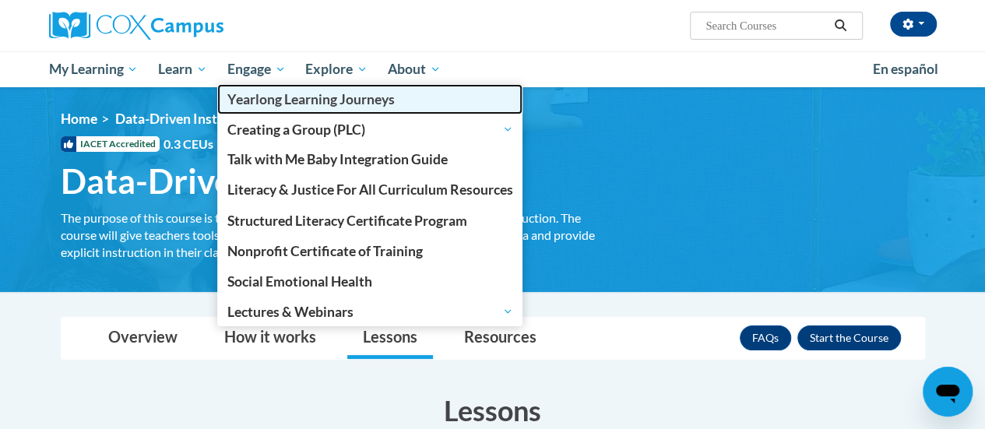
click at [344, 90] on link "Yearlong Learning Journeys" at bounding box center [370, 99] width 306 height 30
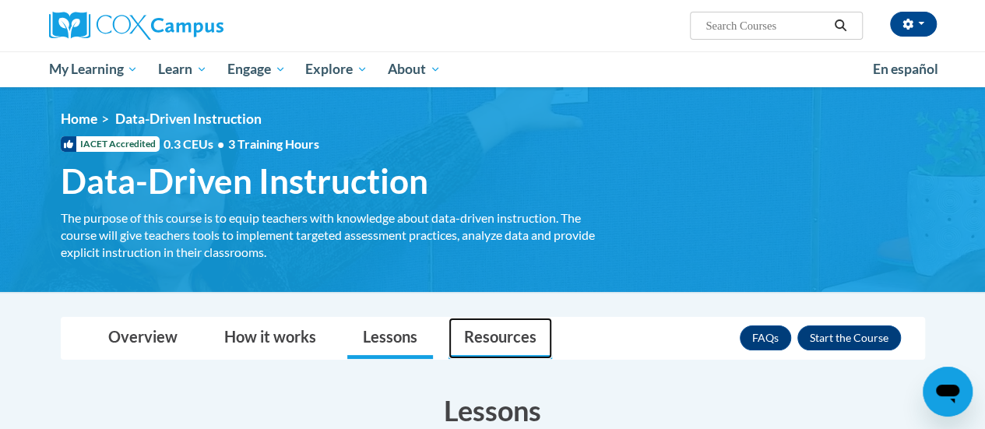
click at [499, 337] on link "Resources" at bounding box center [501, 338] width 104 height 41
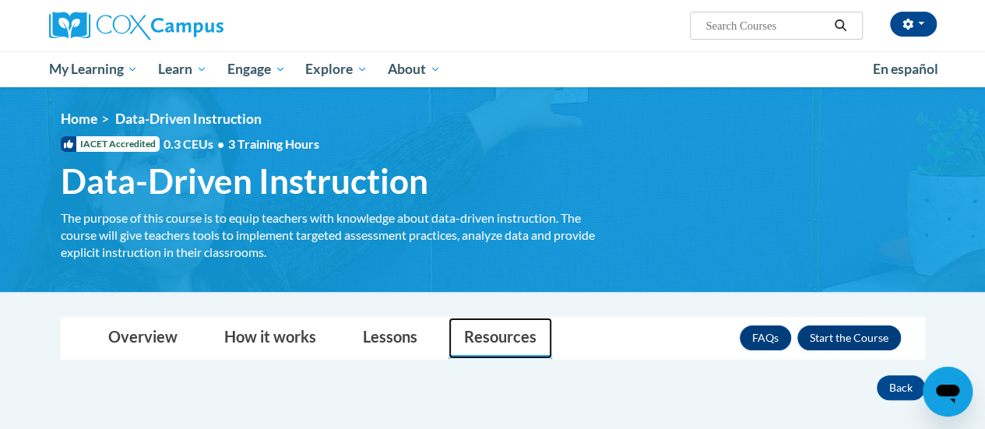
click at [499, 337] on link "Resources" at bounding box center [501, 338] width 104 height 41
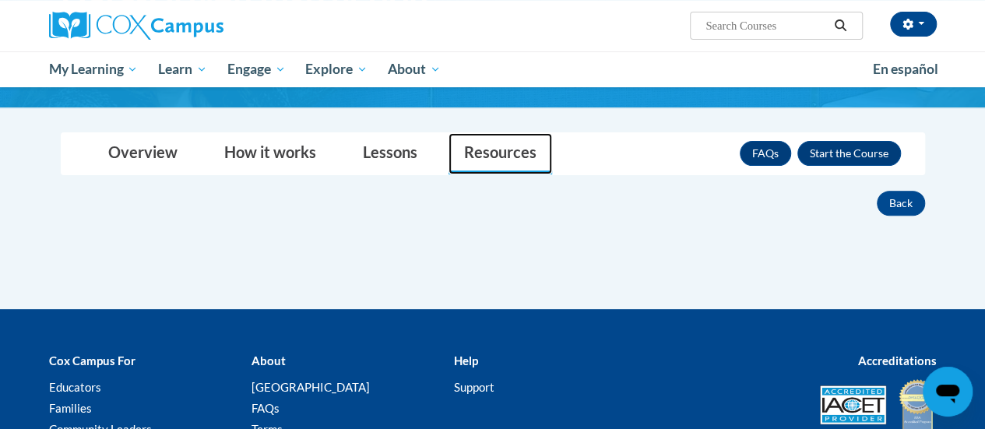
scroll to position [183, 0]
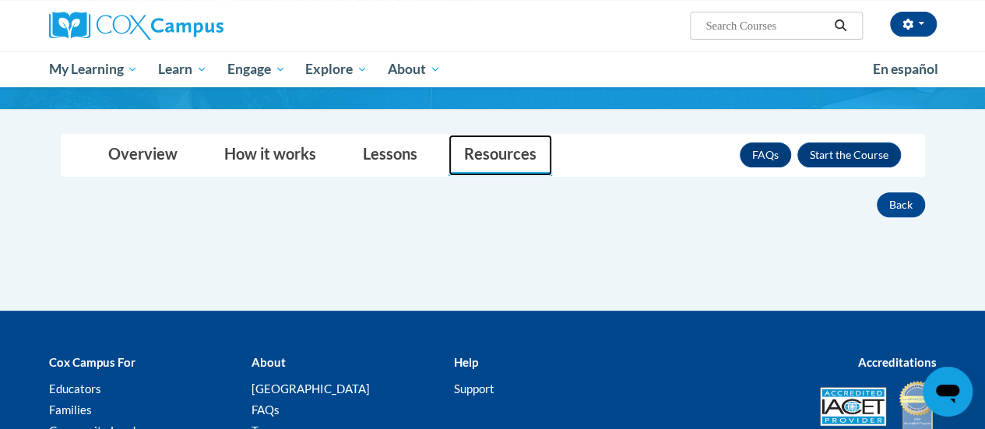
click at [503, 148] on link "Resources" at bounding box center [501, 155] width 104 height 41
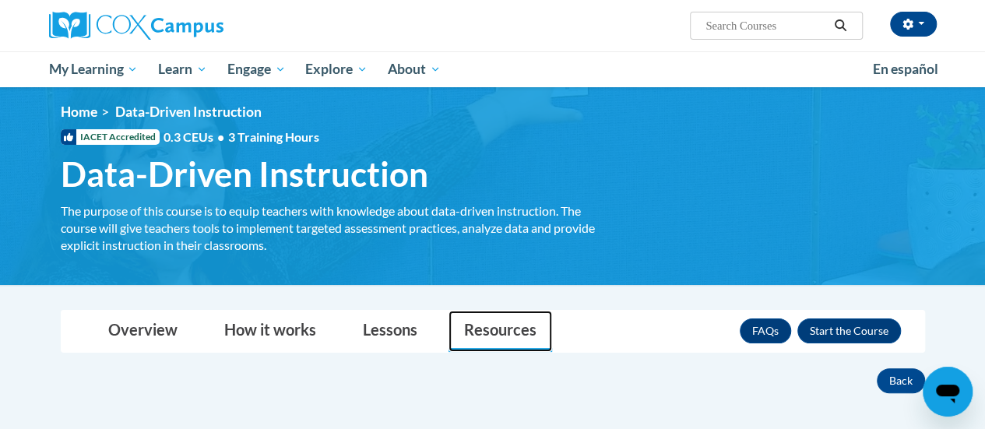
scroll to position [0, 0]
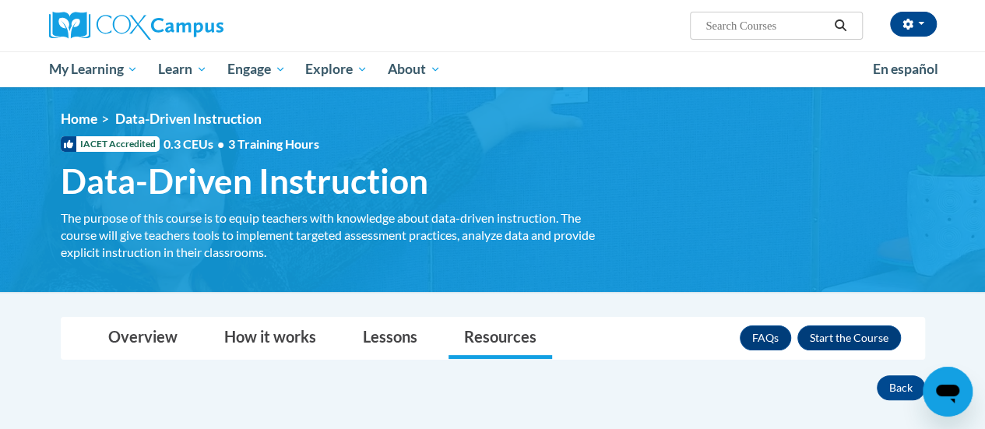
click at [721, 219] on div "<en>My Learning</en><fr>New fr_My Learning</fr><it>New it_My Learning</it><de>N…" at bounding box center [492, 190] width 911 height 158
click at [853, 335] on button "Enroll" at bounding box center [850, 338] width 104 height 25
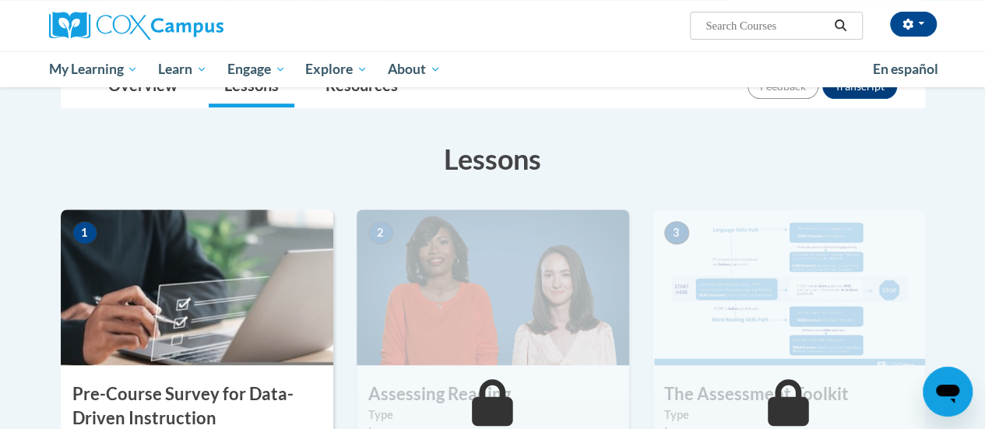
scroll to position [198, 0]
click at [295, 312] on img at bounding box center [197, 287] width 273 height 156
click at [293, 289] on img at bounding box center [197, 287] width 273 height 156
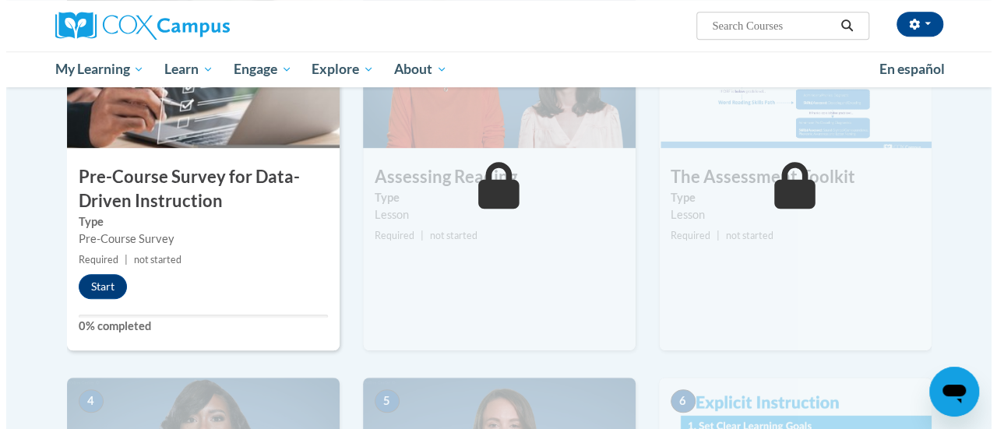
scroll to position [415, 0]
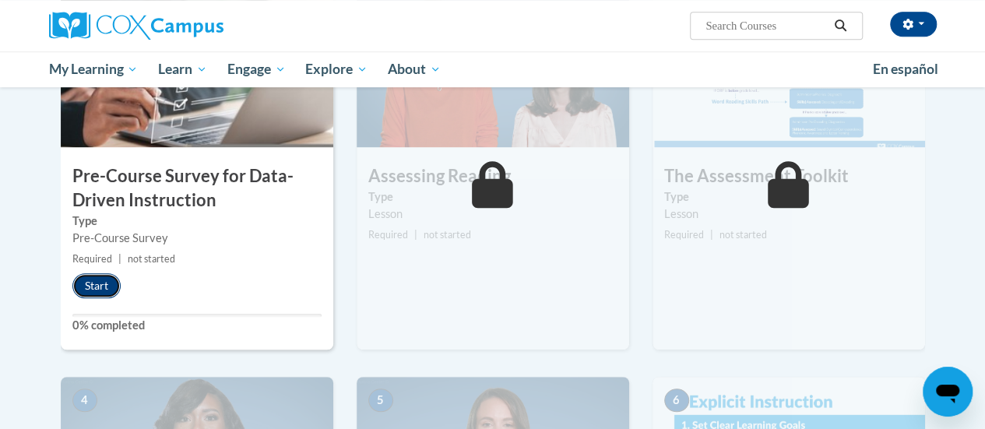
click at [97, 278] on button "Start" at bounding box center [96, 285] width 48 height 25
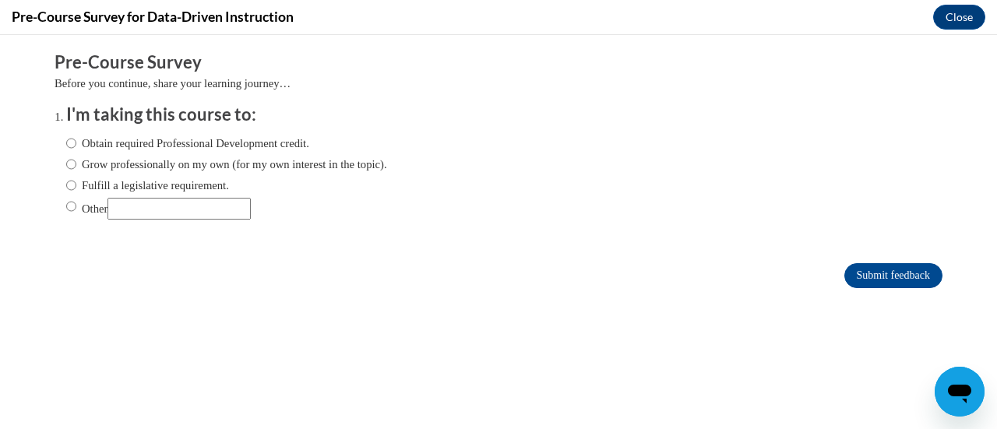
scroll to position [0, 0]
click at [196, 220] on div "Obtain required Professional Development credit. Grow professionally on my own …" at bounding box center [226, 177] width 321 height 100
click at [66, 182] on input "Fulfill a legislative requirement." at bounding box center [71, 185] width 10 height 17
radio input "true"
click at [886, 272] on input "Submit feedback" at bounding box center [893, 275] width 98 height 25
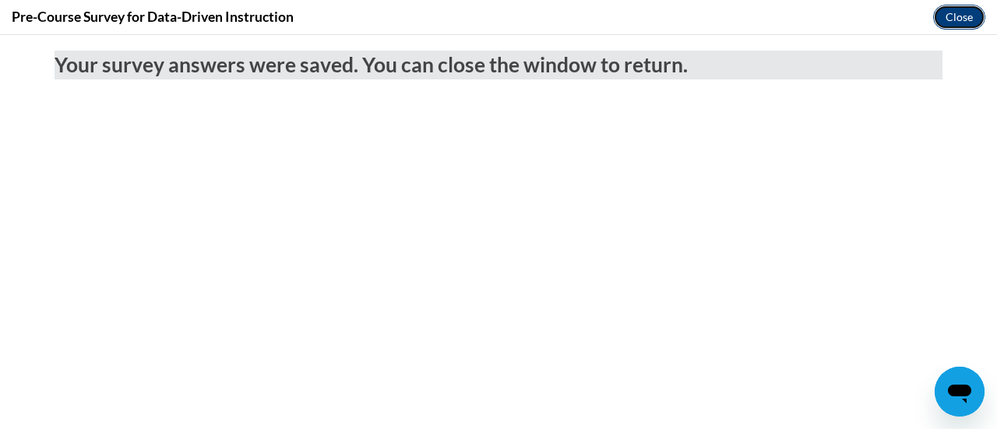
click at [953, 14] on button "Close" at bounding box center [959, 17] width 52 height 25
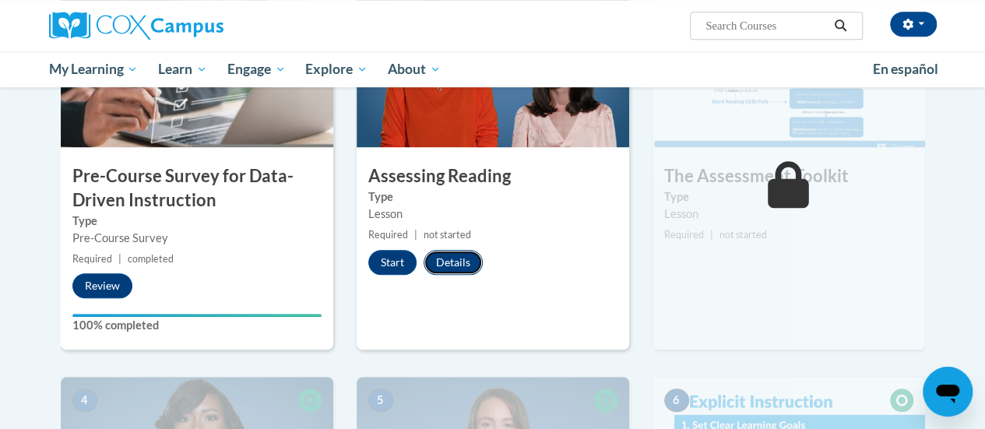
click at [458, 264] on button "Details" at bounding box center [453, 262] width 59 height 25
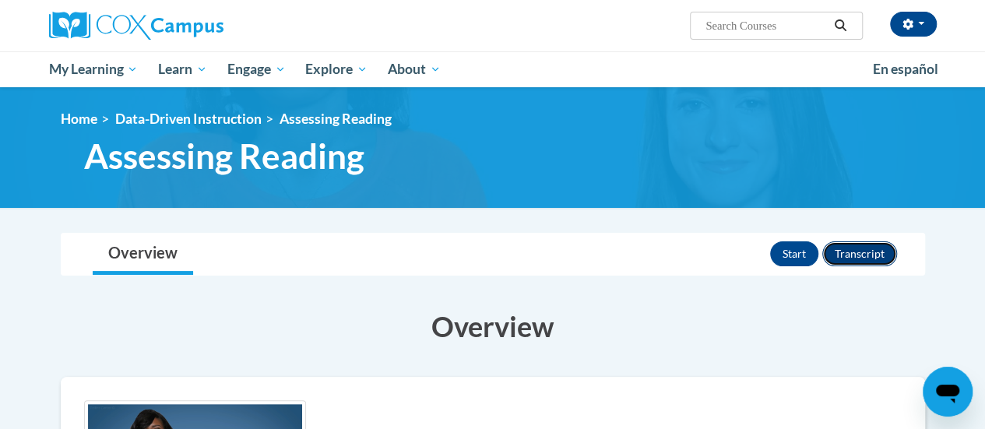
click at [852, 250] on button "Transcript" at bounding box center [860, 253] width 75 height 25
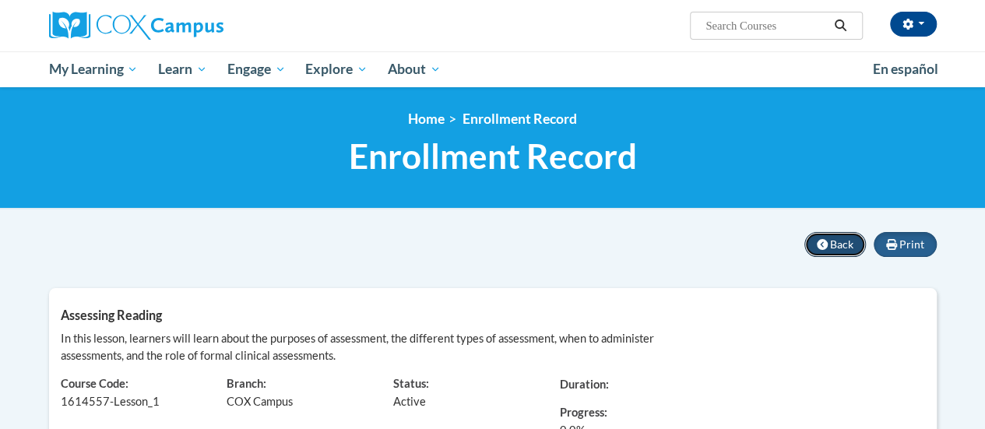
click at [839, 238] on span "Back" at bounding box center [841, 244] width 23 height 13
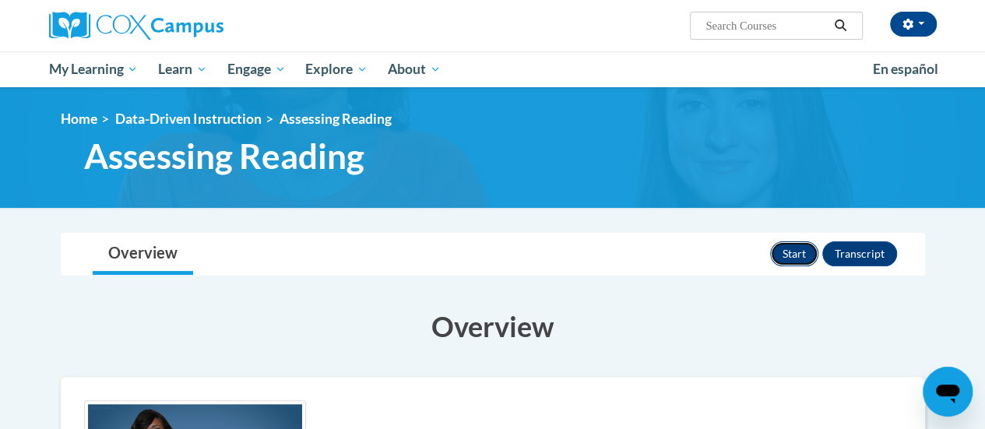
click at [793, 252] on button "Start" at bounding box center [794, 253] width 48 height 25
click at [787, 255] on button "Resume" at bounding box center [787, 253] width 63 height 25
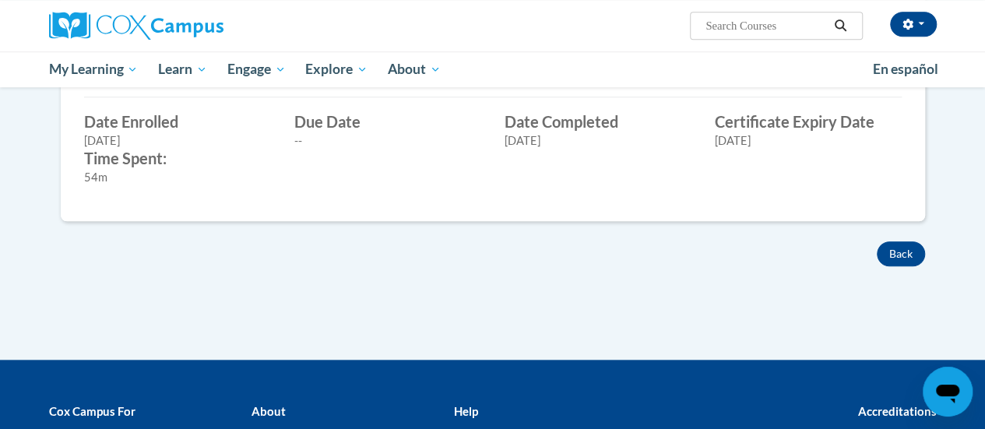
scroll to position [619, 0]
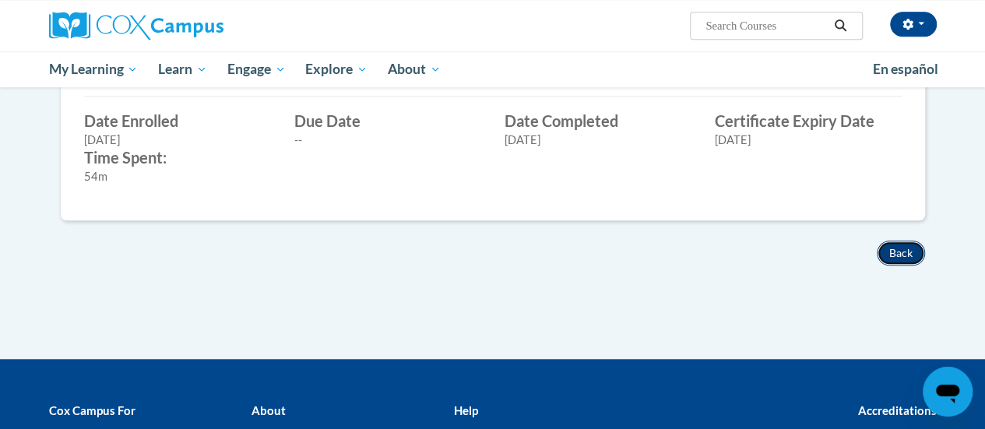
click at [907, 241] on button "Back" at bounding box center [901, 253] width 48 height 25
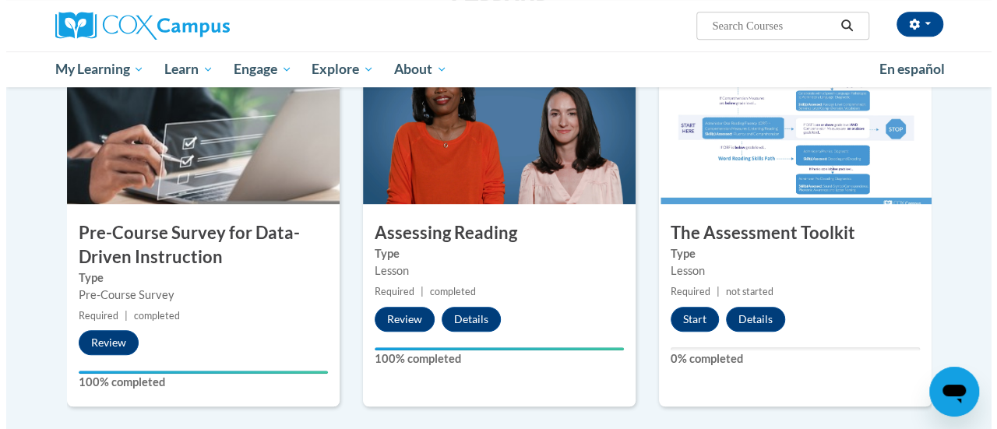
scroll to position [358, 0]
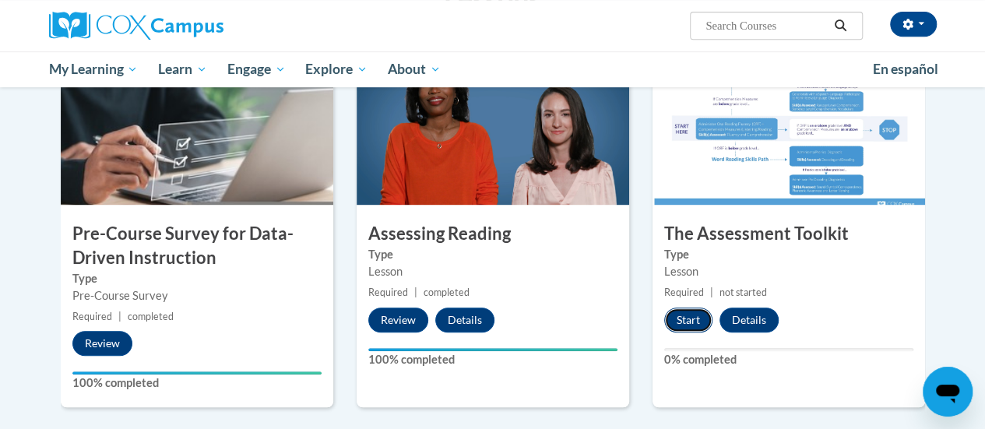
click at [688, 320] on button "Start" at bounding box center [688, 320] width 48 height 25
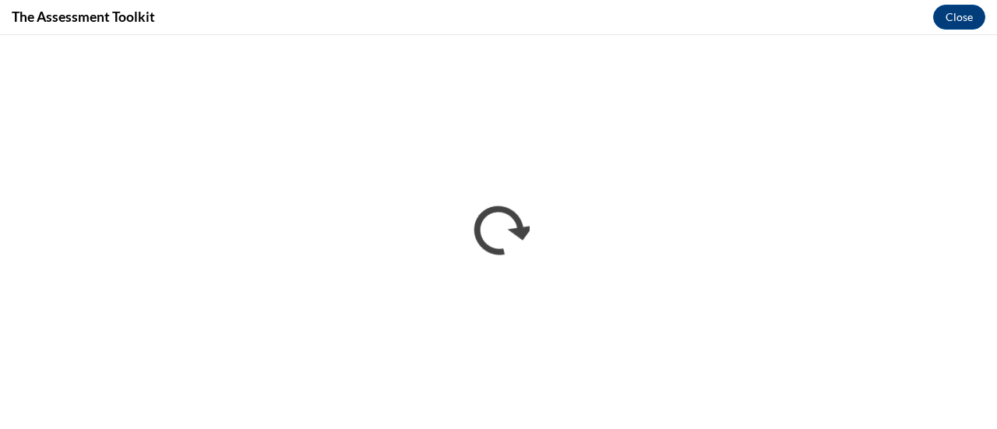
scroll to position [0, 0]
